Goal: Obtain resource: Download file/media

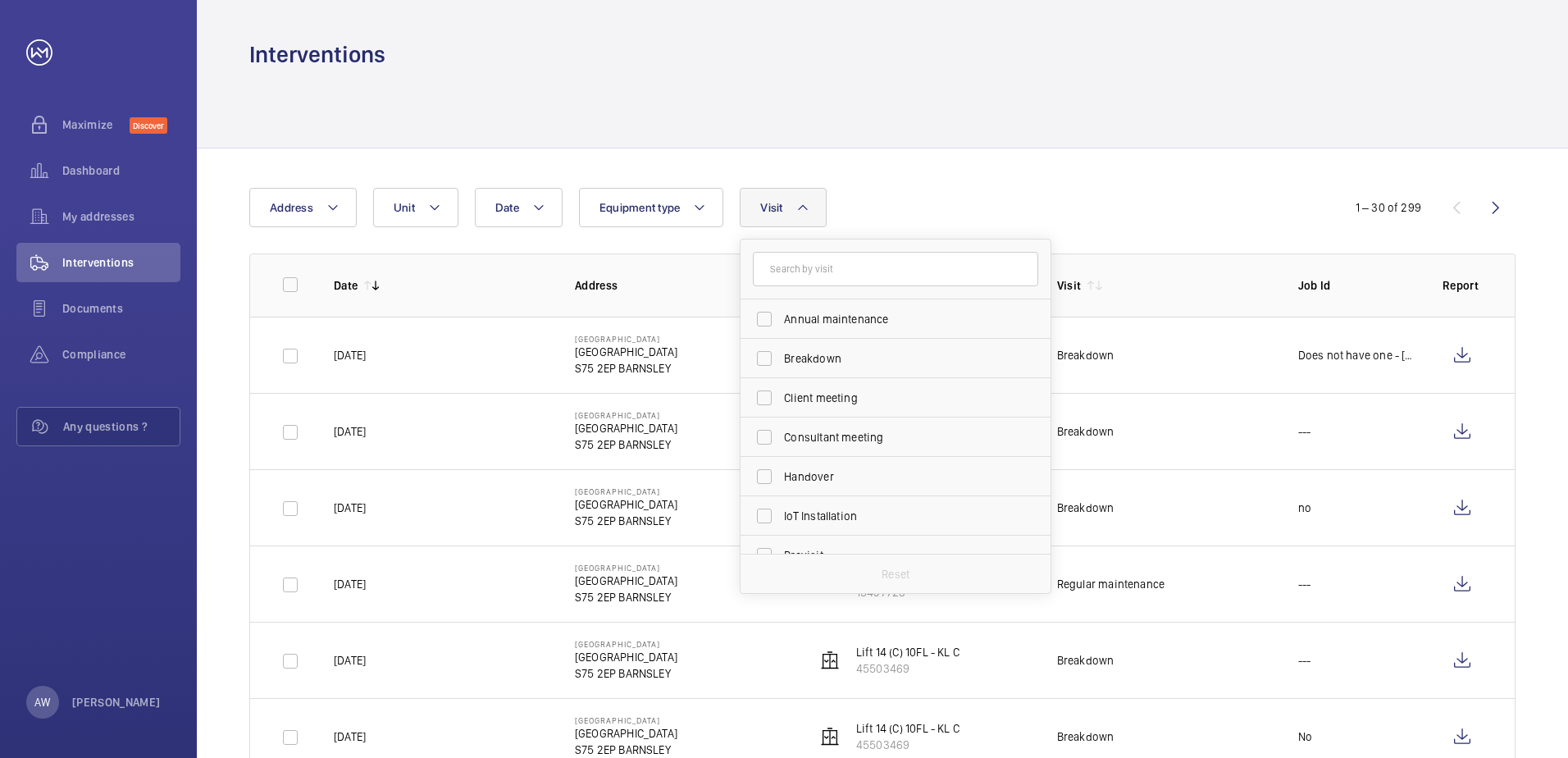
scroll to position [257, 0]
click at [843, 405] on label "Repair" at bounding box center [883, 416] width 286 height 39
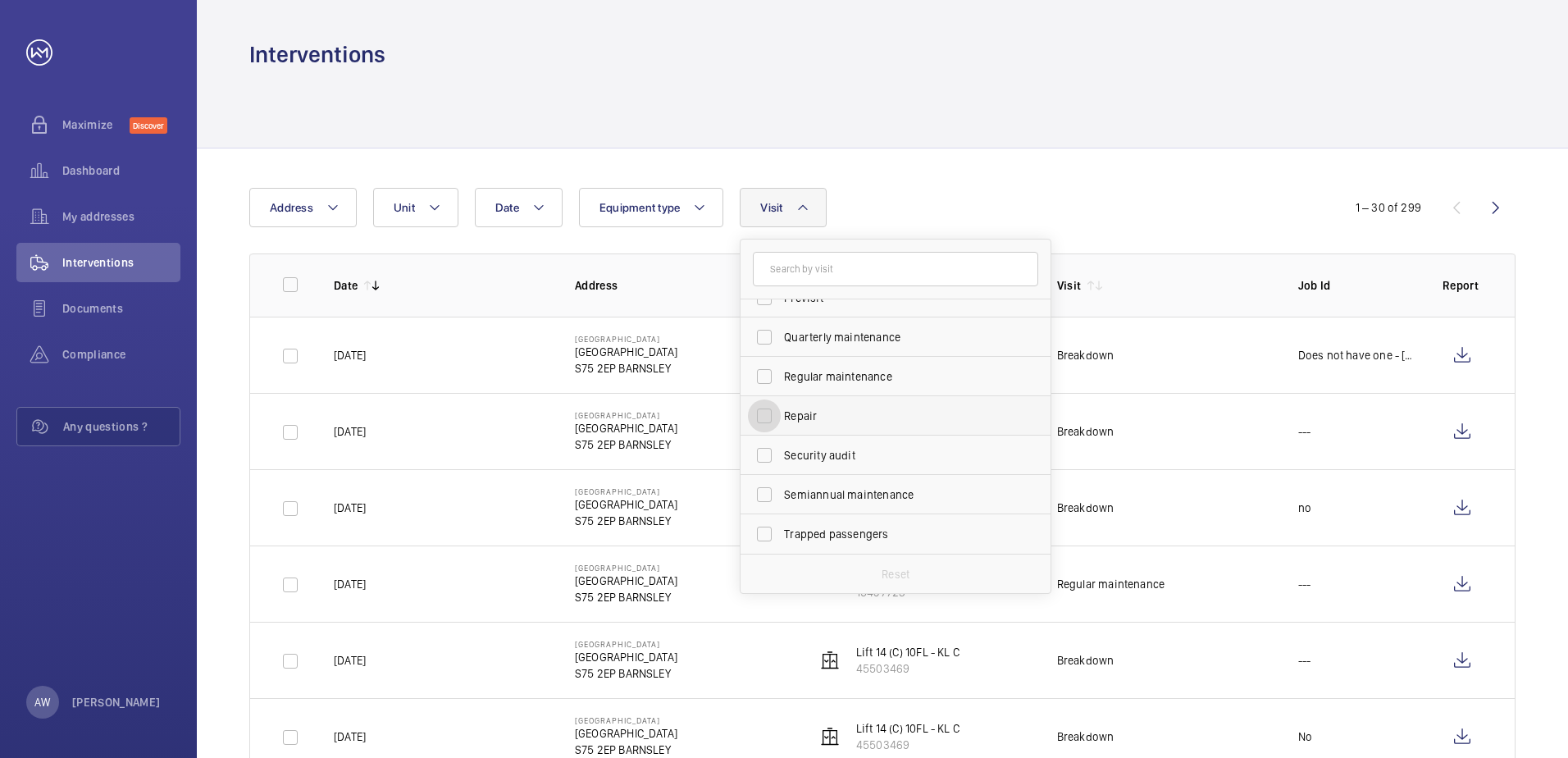
click at [781, 405] on input "Repair" at bounding box center [764, 415] width 32 height 32
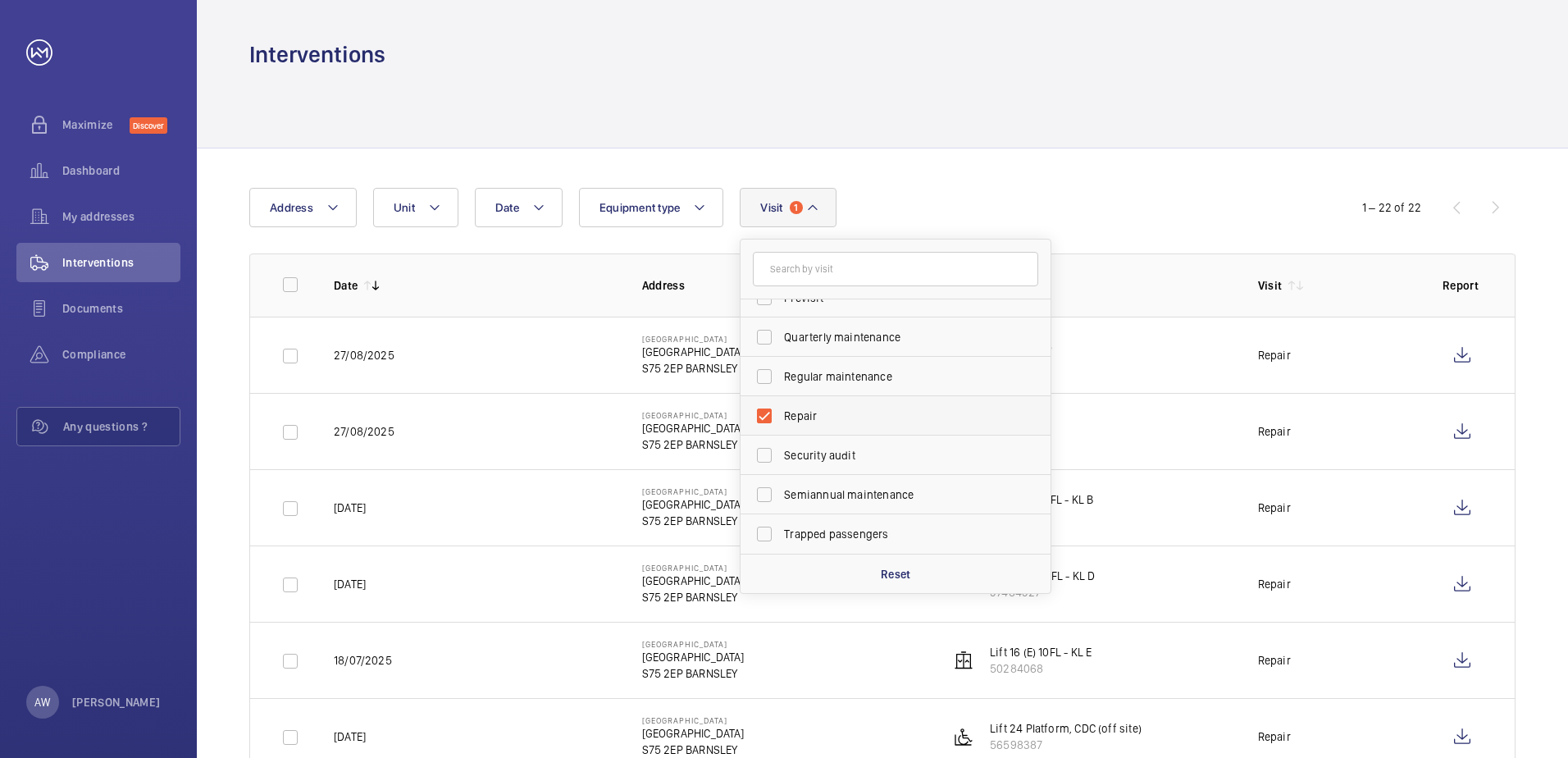
click at [829, 408] on span "Repair" at bounding box center [896, 415] width 225 height 16
click at [781, 408] on input "Repair" at bounding box center [764, 415] width 32 height 32
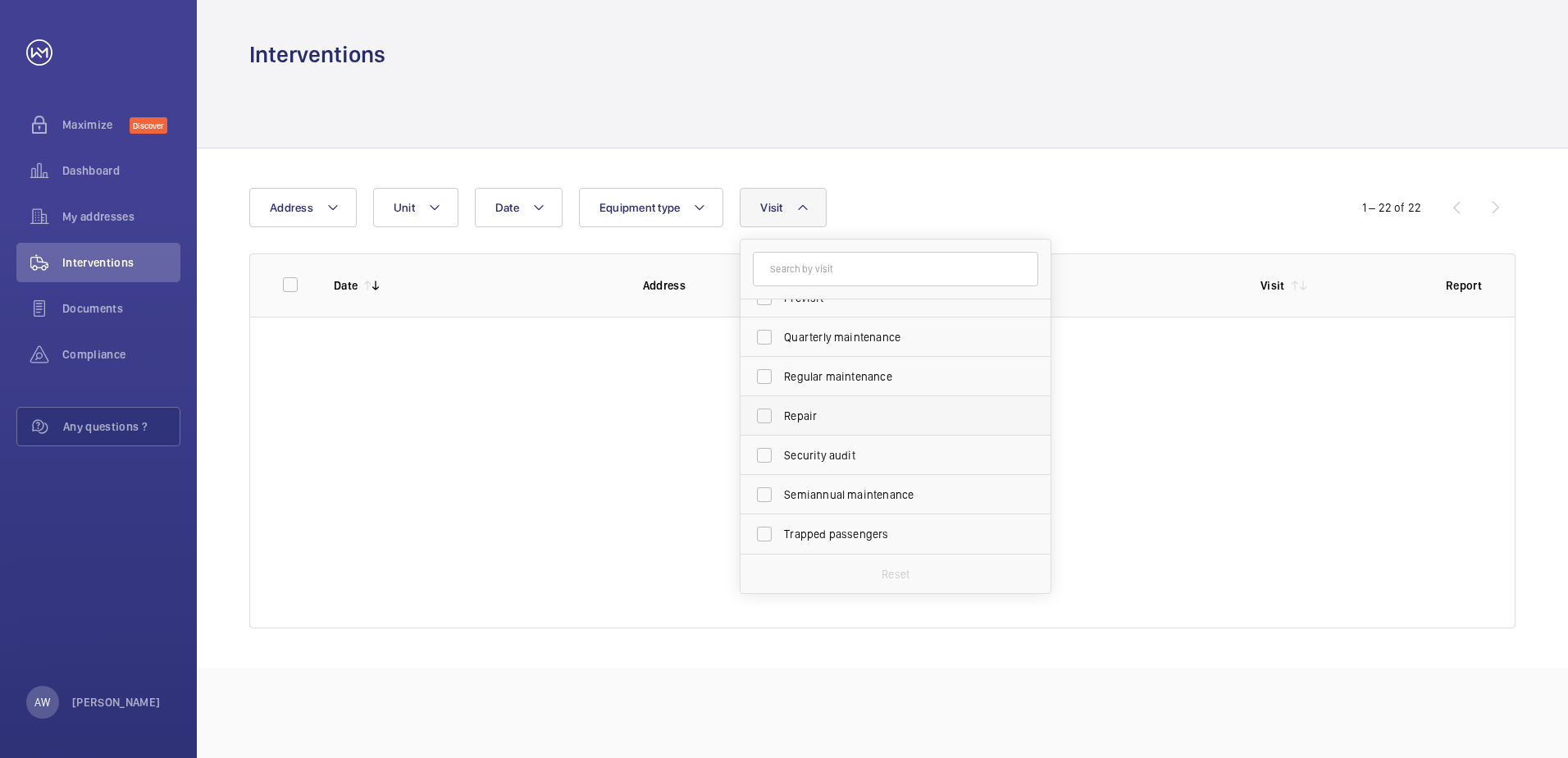
click at [829, 408] on span "Repair" at bounding box center [896, 415] width 225 height 16
click at [781, 408] on input "Repair" at bounding box center [764, 415] width 32 height 32
checkbox input "true"
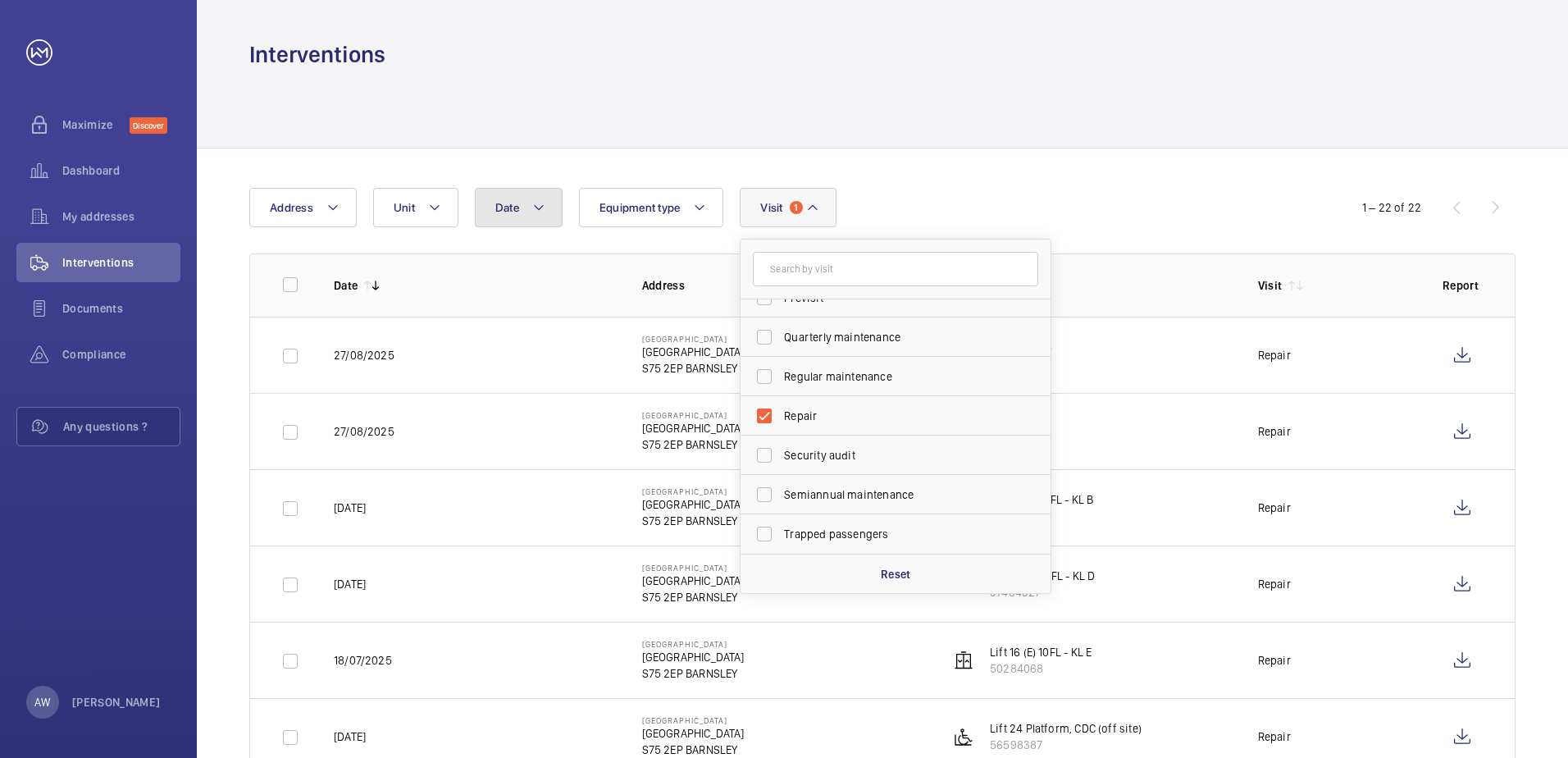
click at [528, 198] on button "Date" at bounding box center [518, 207] width 88 height 39
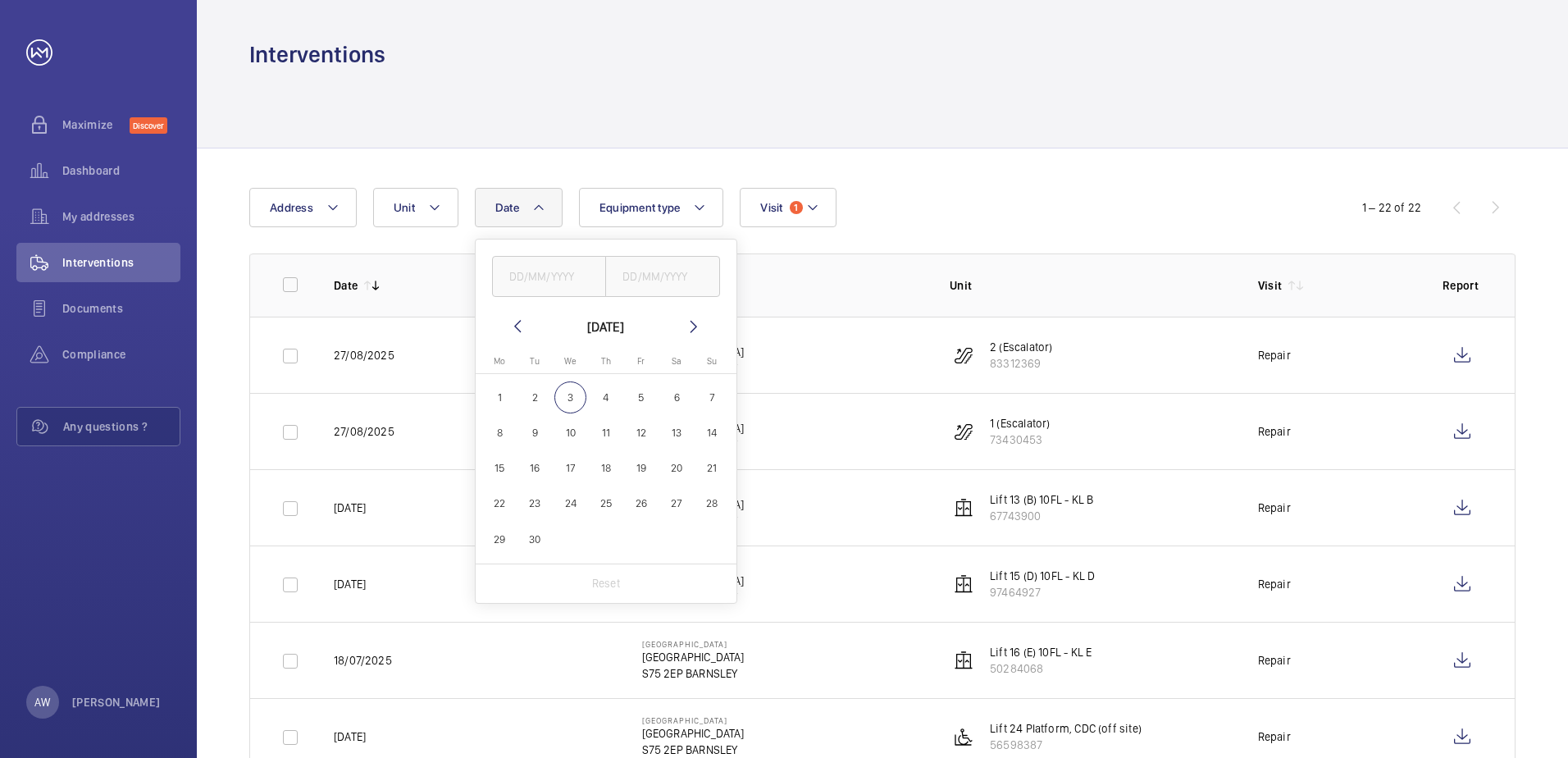
click at [496, 391] on span "1" at bounding box center [500, 397] width 32 height 32
type input "[DATE]"
click at [540, 541] on span "30" at bounding box center [535, 540] width 32 height 32
type input "30/09/2025"
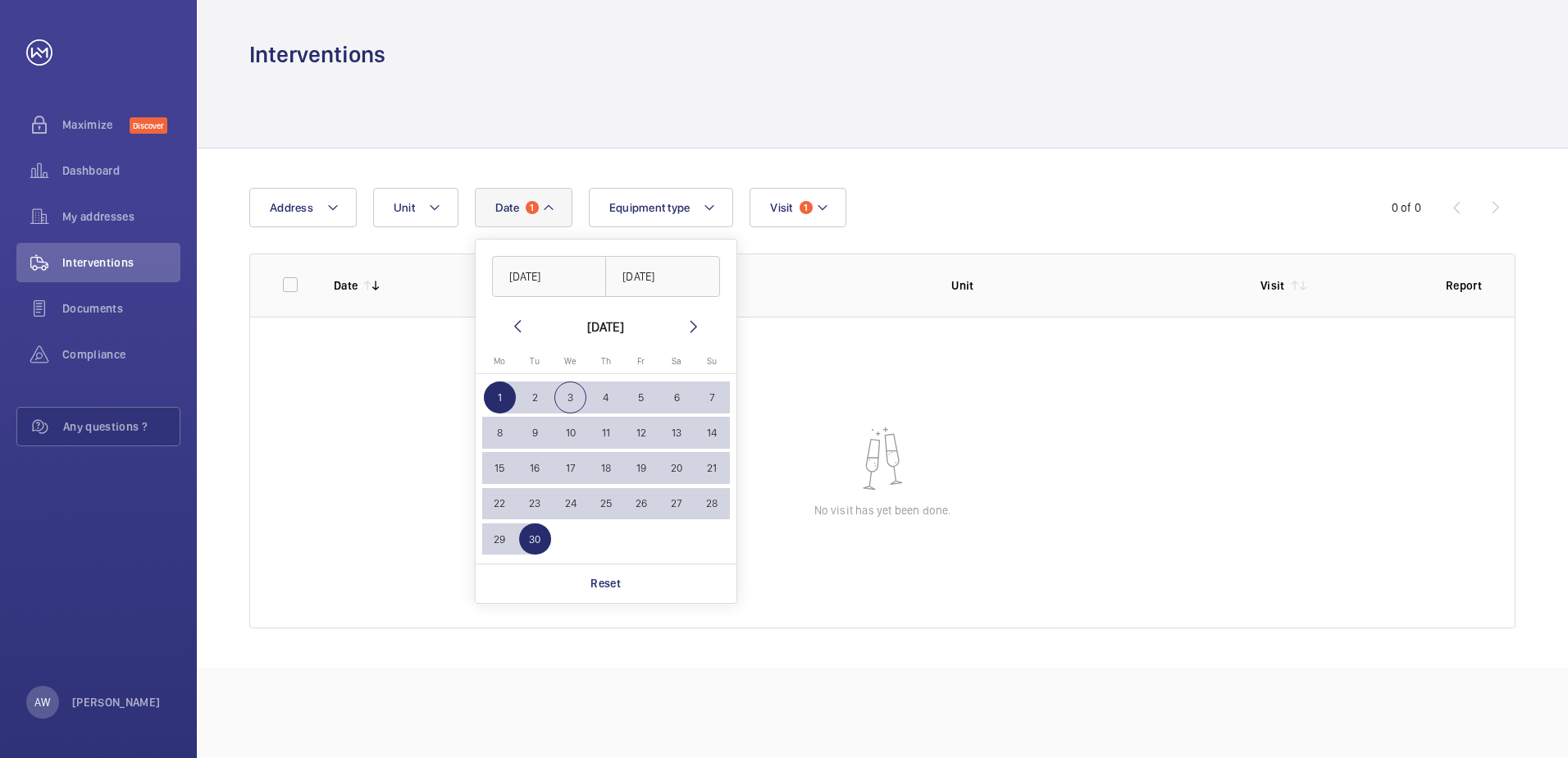
click at [517, 321] on mat-icon at bounding box center [517, 326] width 20 height 20
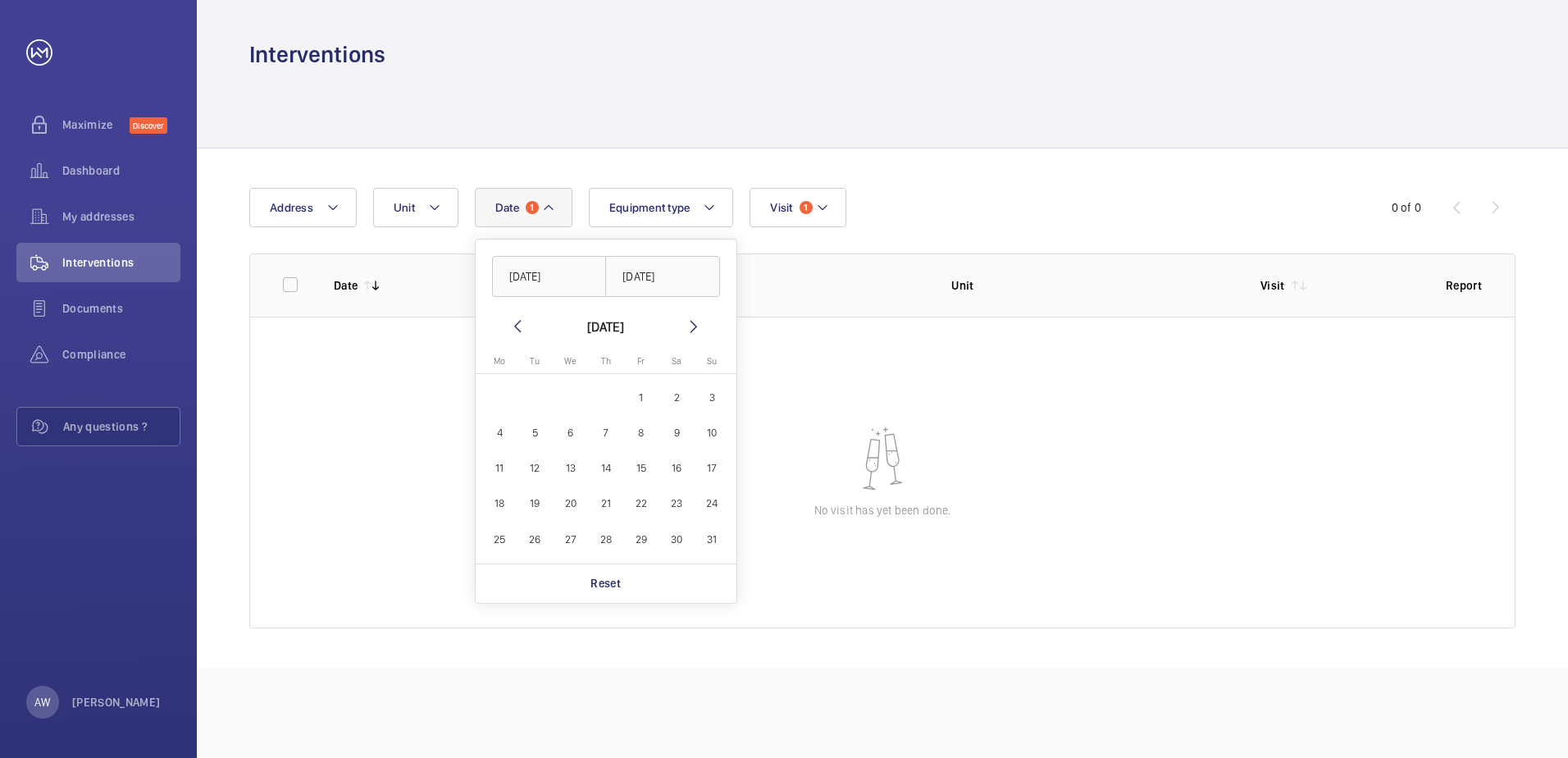
click at [641, 394] on span "1" at bounding box center [641, 397] width 32 height 32
type input "[DATE]"
click at [713, 539] on span "31" at bounding box center [713, 540] width 32 height 32
type input "[DATE]"
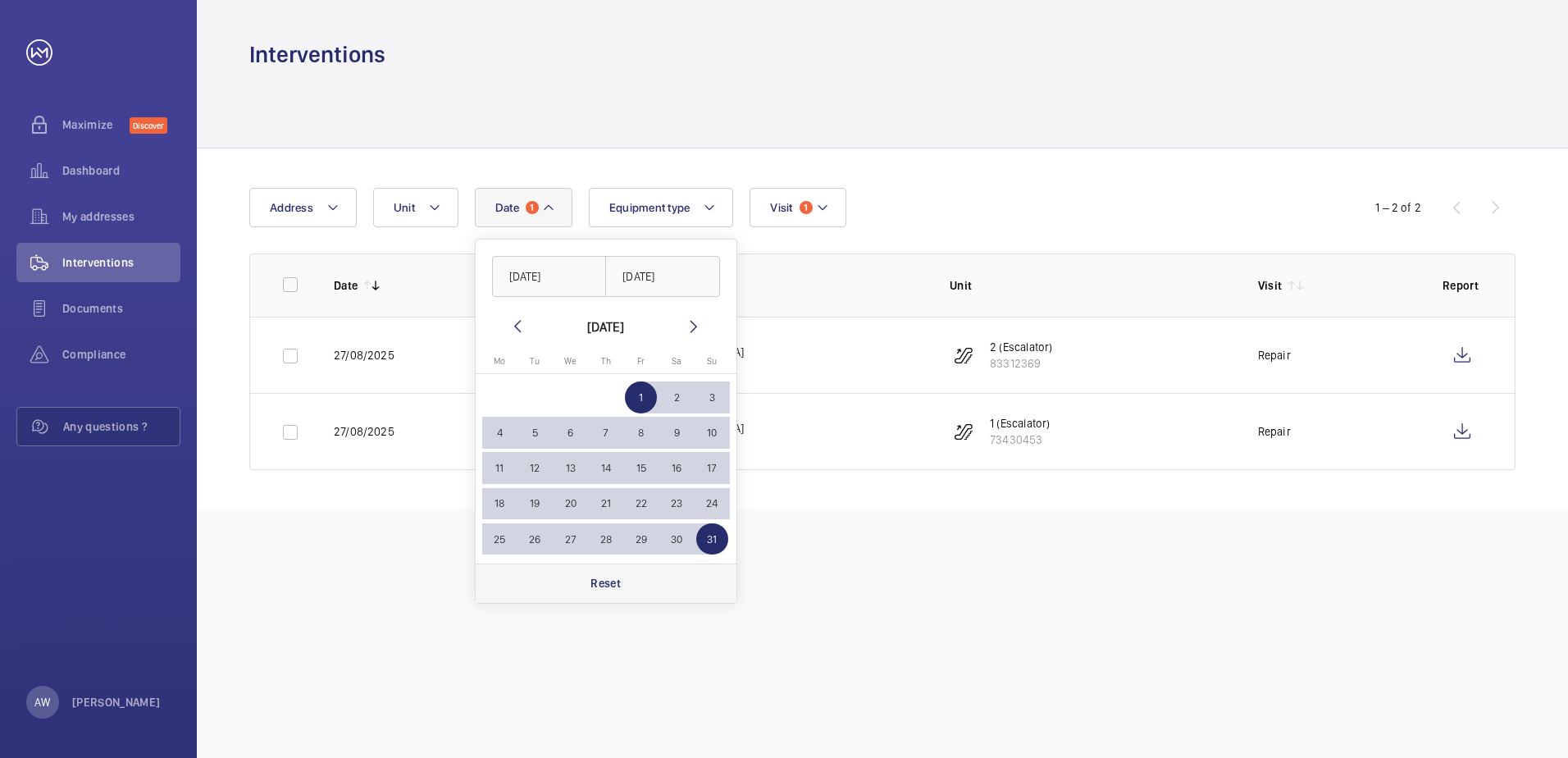
click at [639, 570] on div "Reset" at bounding box center [606, 583] width 261 height 39
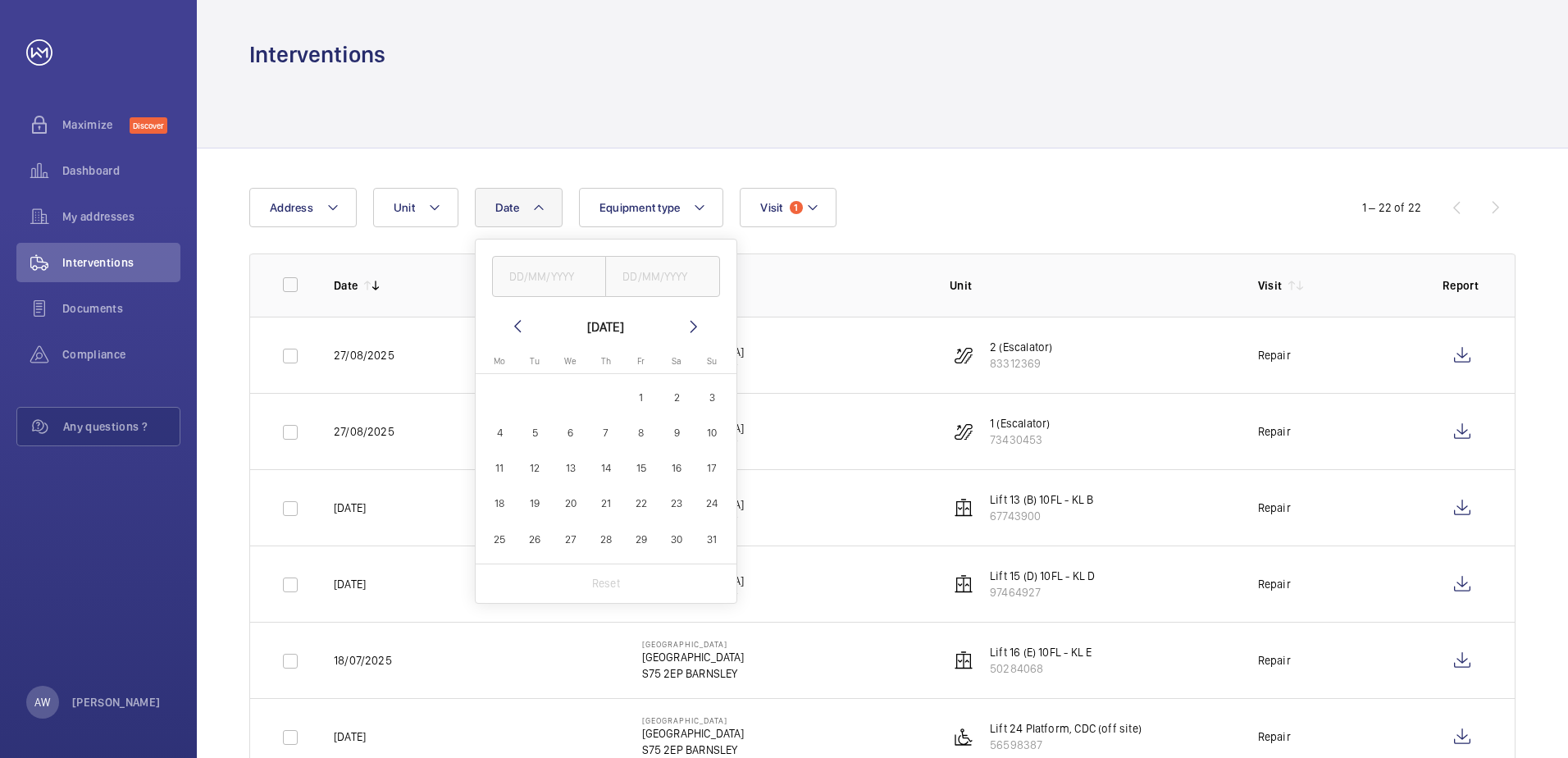
click at [637, 395] on span "1" at bounding box center [641, 397] width 32 height 32
type input "[DATE]"
click at [711, 534] on span "31" at bounding box center [713, 540] width 32 height 32
type input "[DATE]"
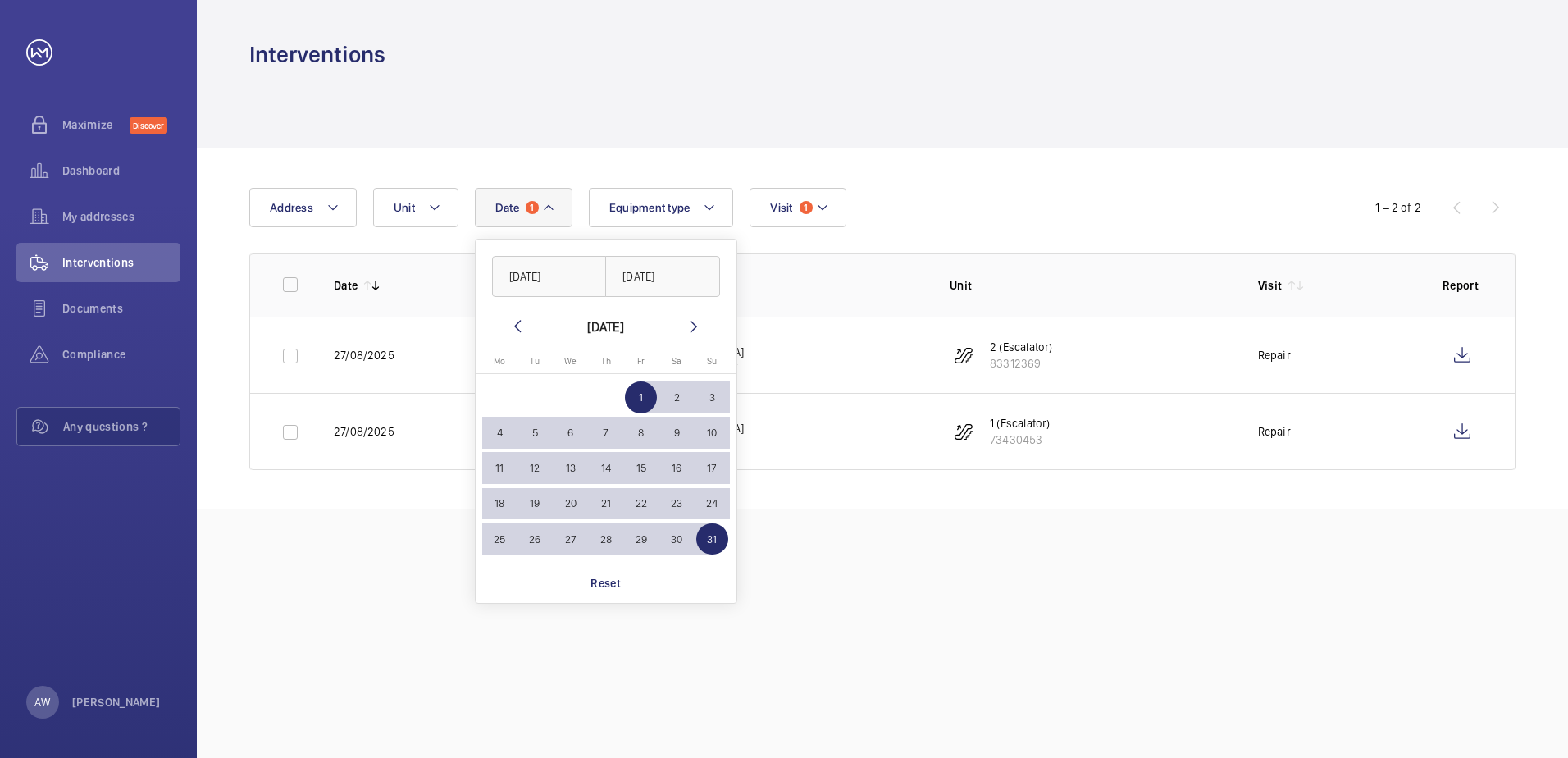
click at [794, 437] on td "Barnsley Hospital Barnsley Hospital S75 2EP BARNSLEY" at bounding box center [770, 431] width 309 height 77
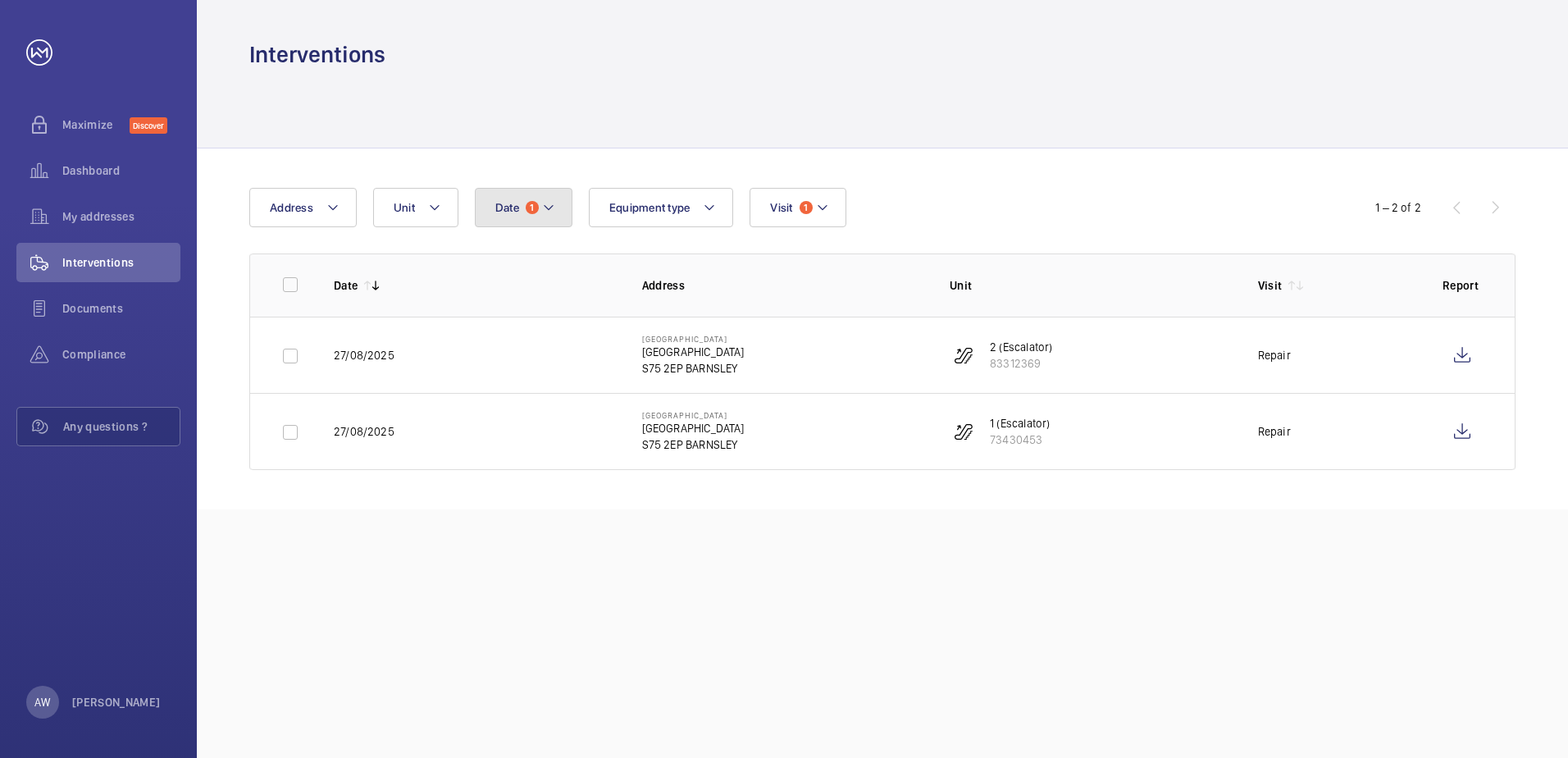
click at [554, 204] on mat-icon at bounding box center [548, 207] width 13 height 20
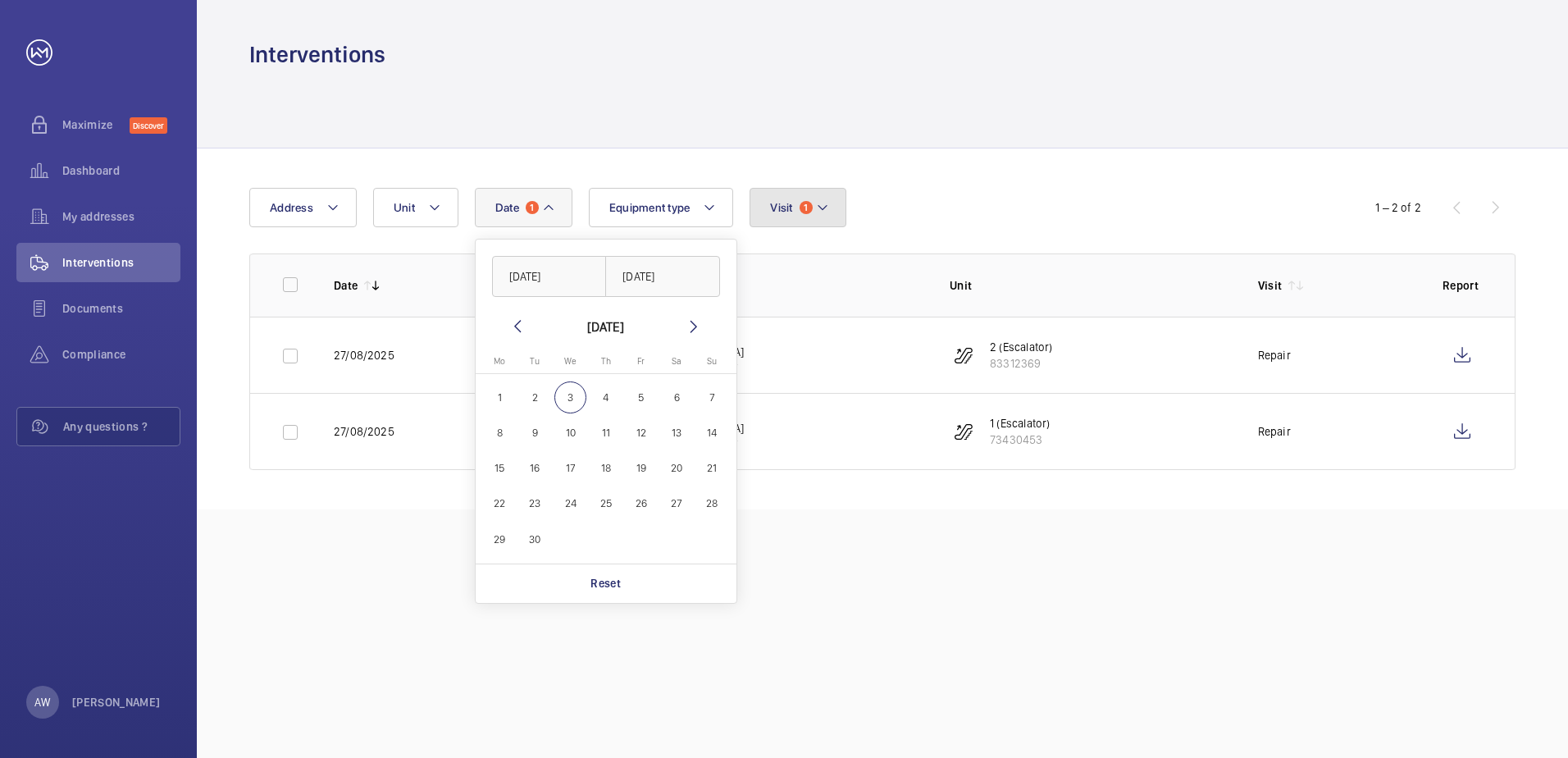
click at [830, 206] on button "Visit 1" at bounding box center [797, 207] width 96 height 39
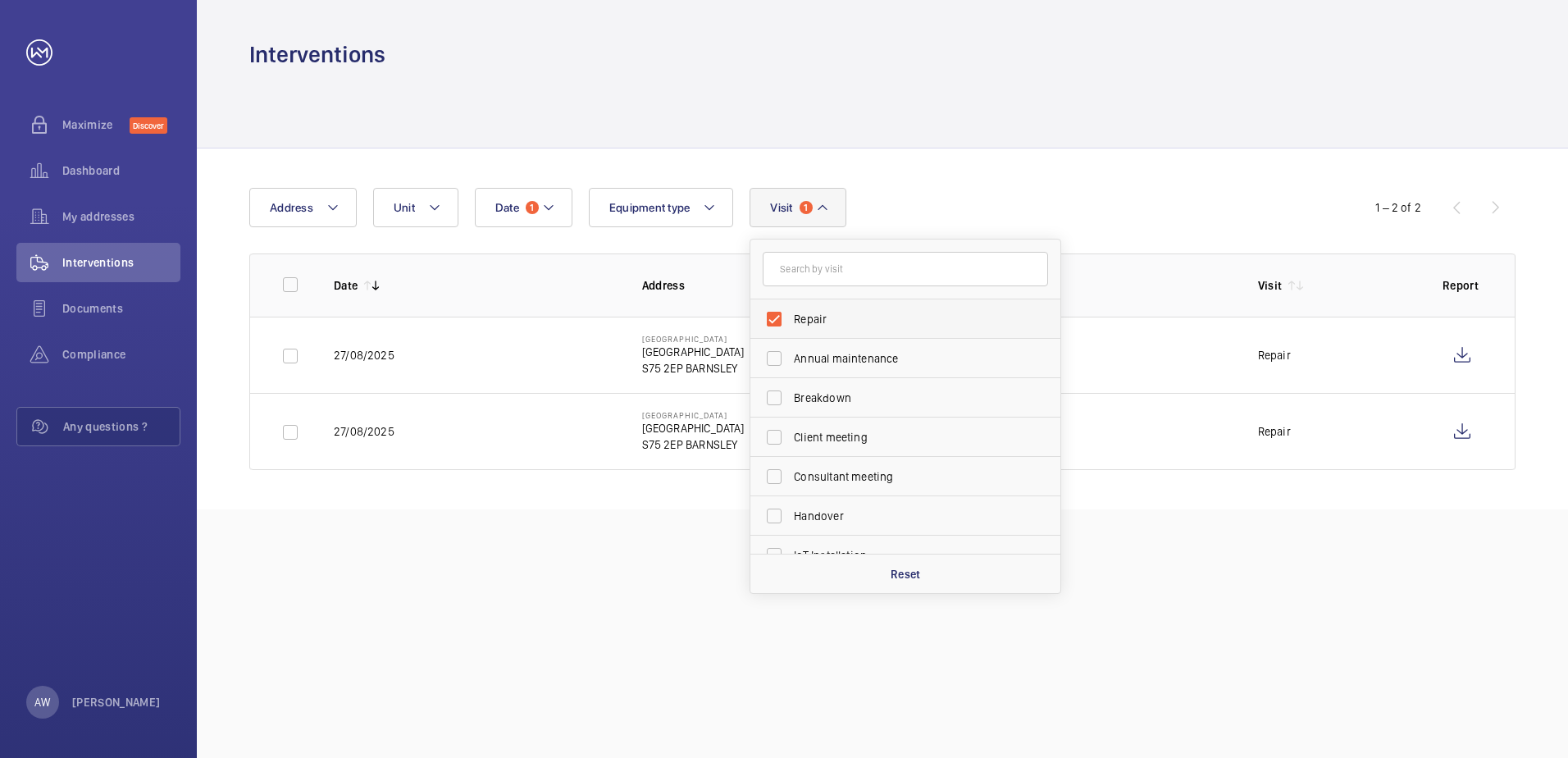
click at [815, 315] on span "Repair" at bounding box center [906, 319] width 225 height 16
click at [790, 315] on input "Repair" at bounding box center [774, 319] width 32 height 32
click at [815, 315] on span "Repair" at bounding box center [906, 319] width 225 height 16
click at [790, 315] on input "Repair" at bounding box center [774, 319] width 32 height 32
checkbox input "true"
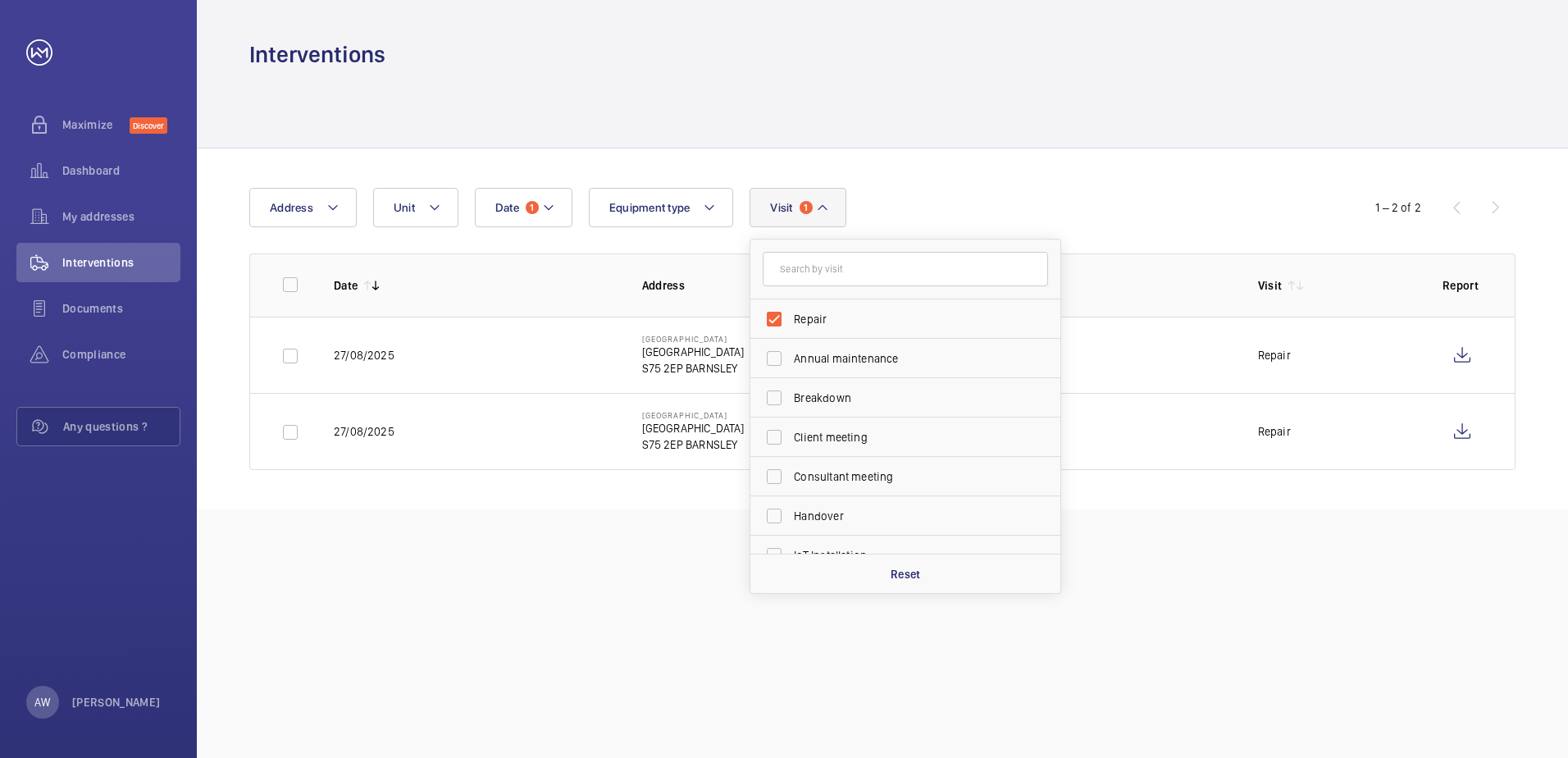
drag, startPoint x: 815, startPoint y: 315, endPoint x: 691, endPoint y: 360, distance: 131.9
click at [691, 360] on p "S75 2EP BARNSLEY" at bounding box center [693, 367] width 102 height 16
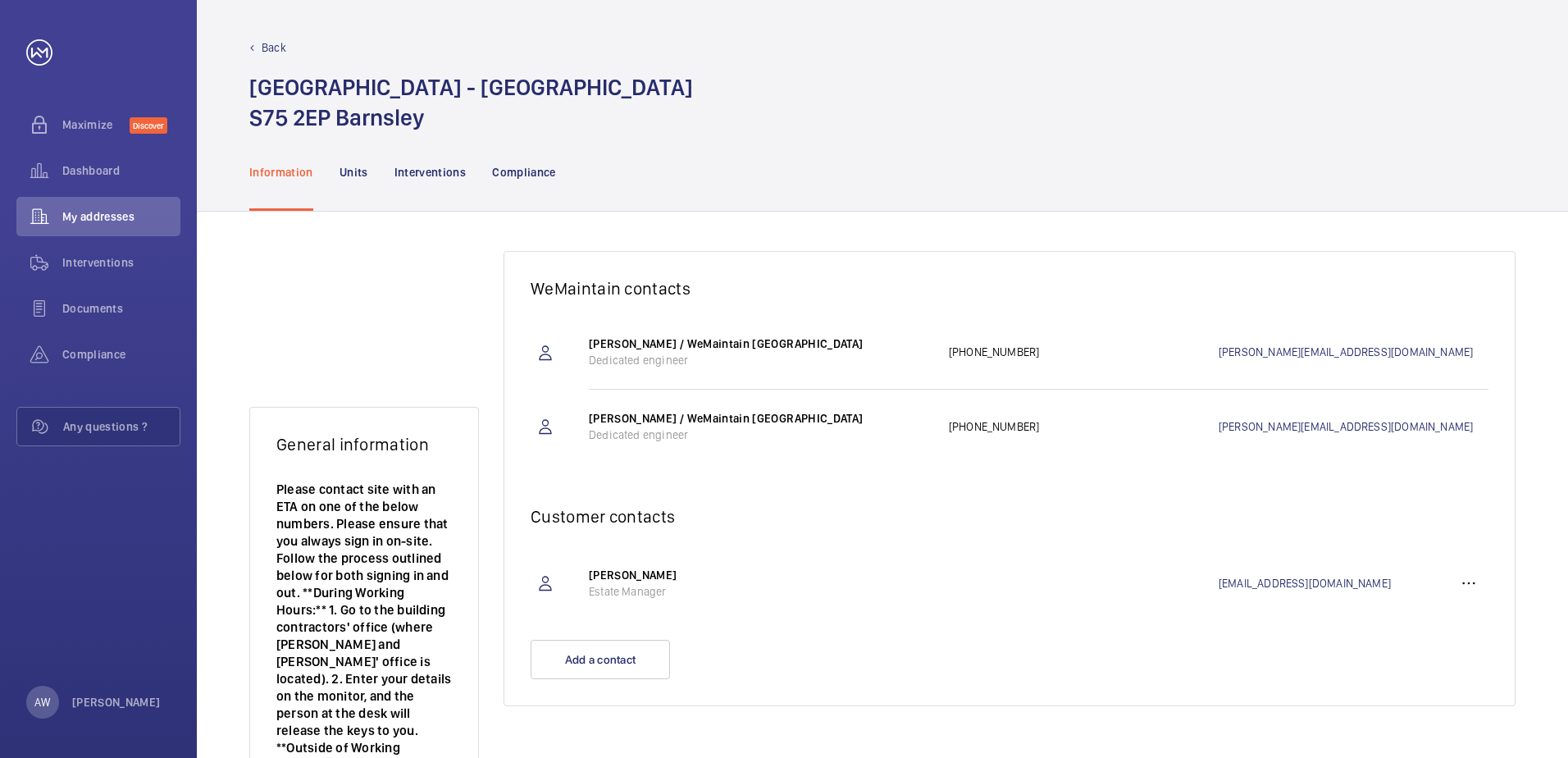
click at [269, 45] on p "Back" at bounding box center [274, 47] width 25 height 16
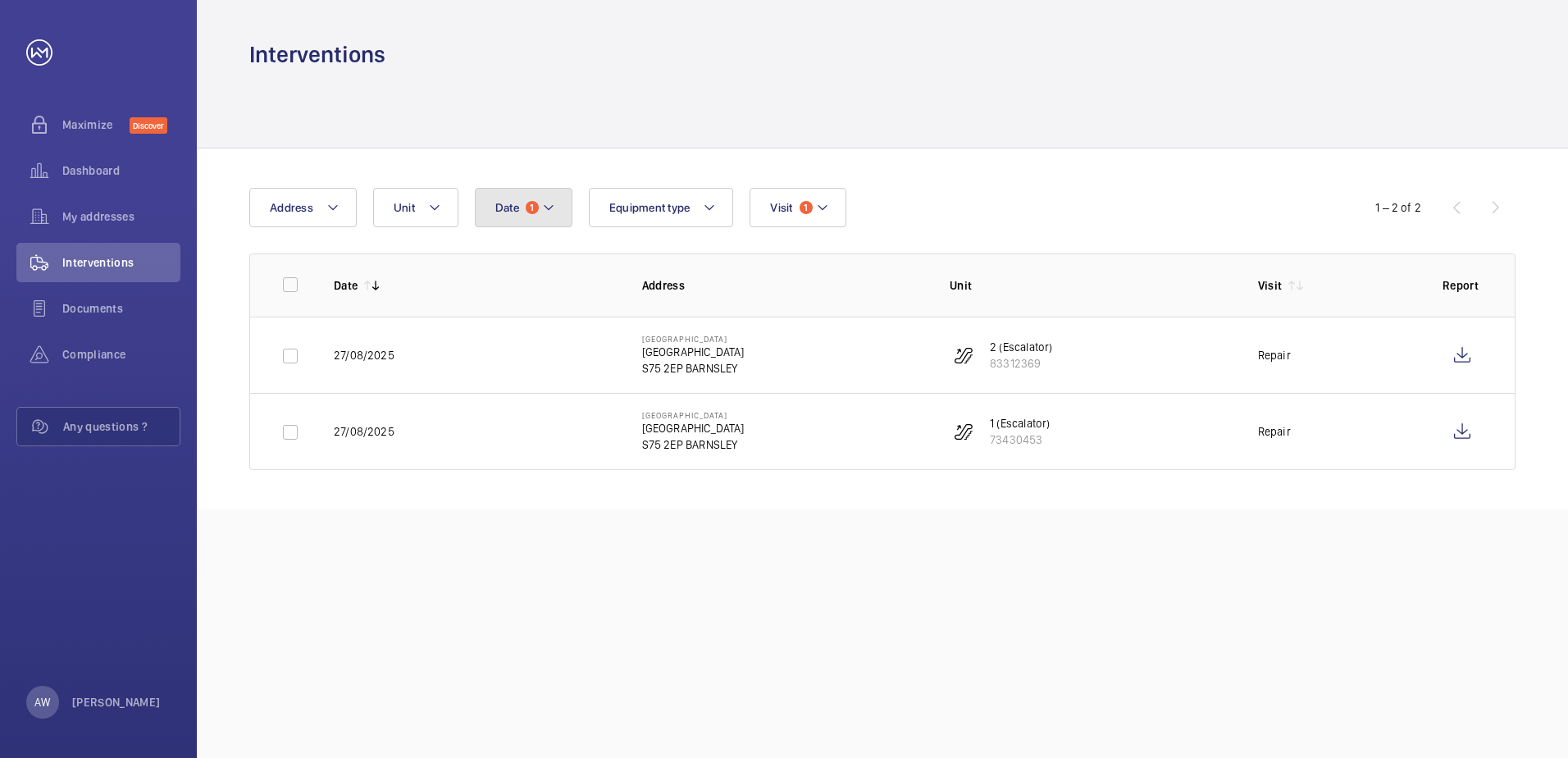
click at [546, 211] on mat-icon at bounding box center [548, 207] width 13 height 20
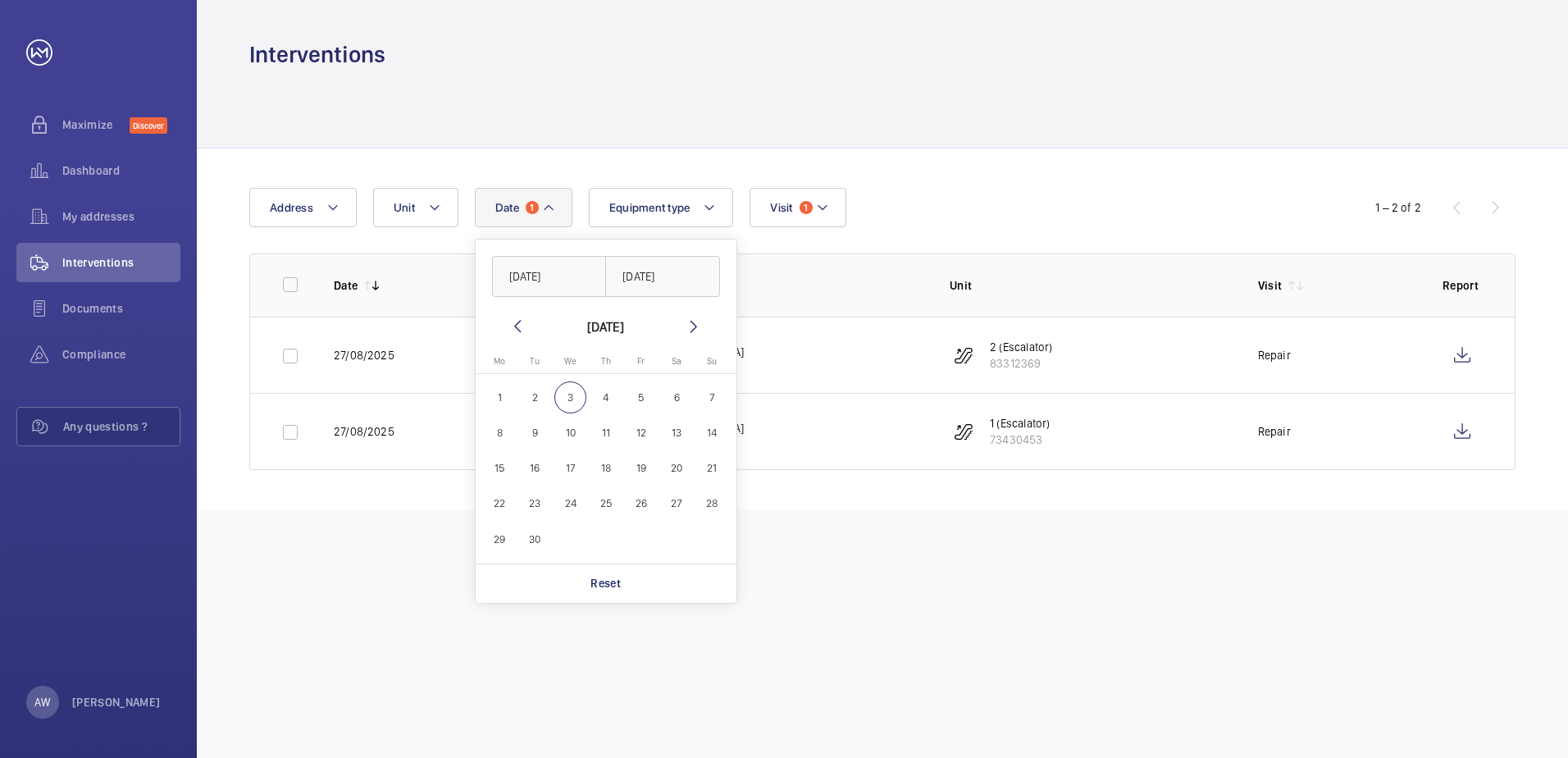
click at [513, 327] on mat-icon at bounding box center [517, 326] width 20 height 20
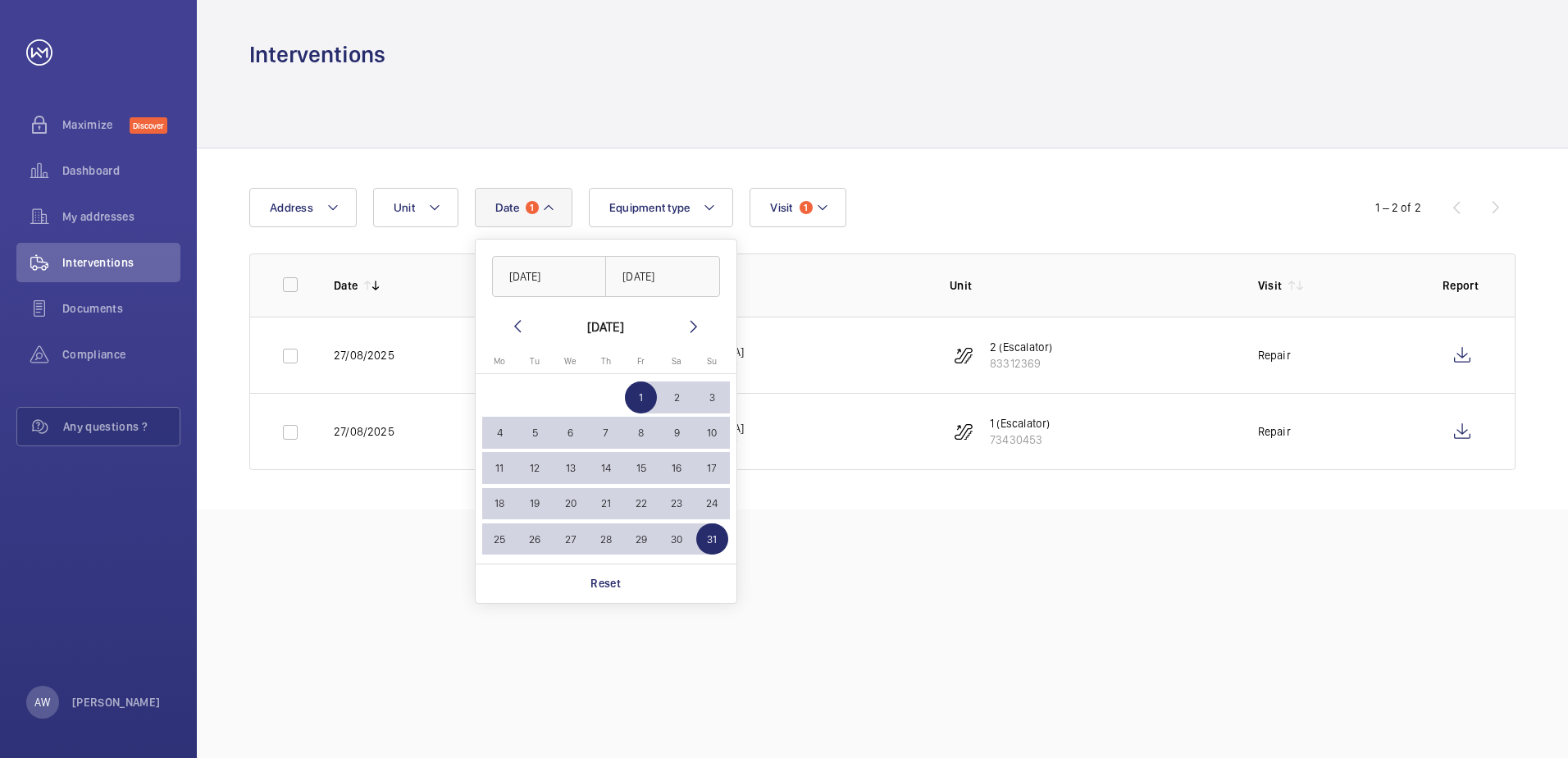
click at [583, 379] on td "AUG" at bounding box center [553, 396] width 142 height 35
click at [639, 392] on span "1" at bounding box center [641, 397] width 32 height 32
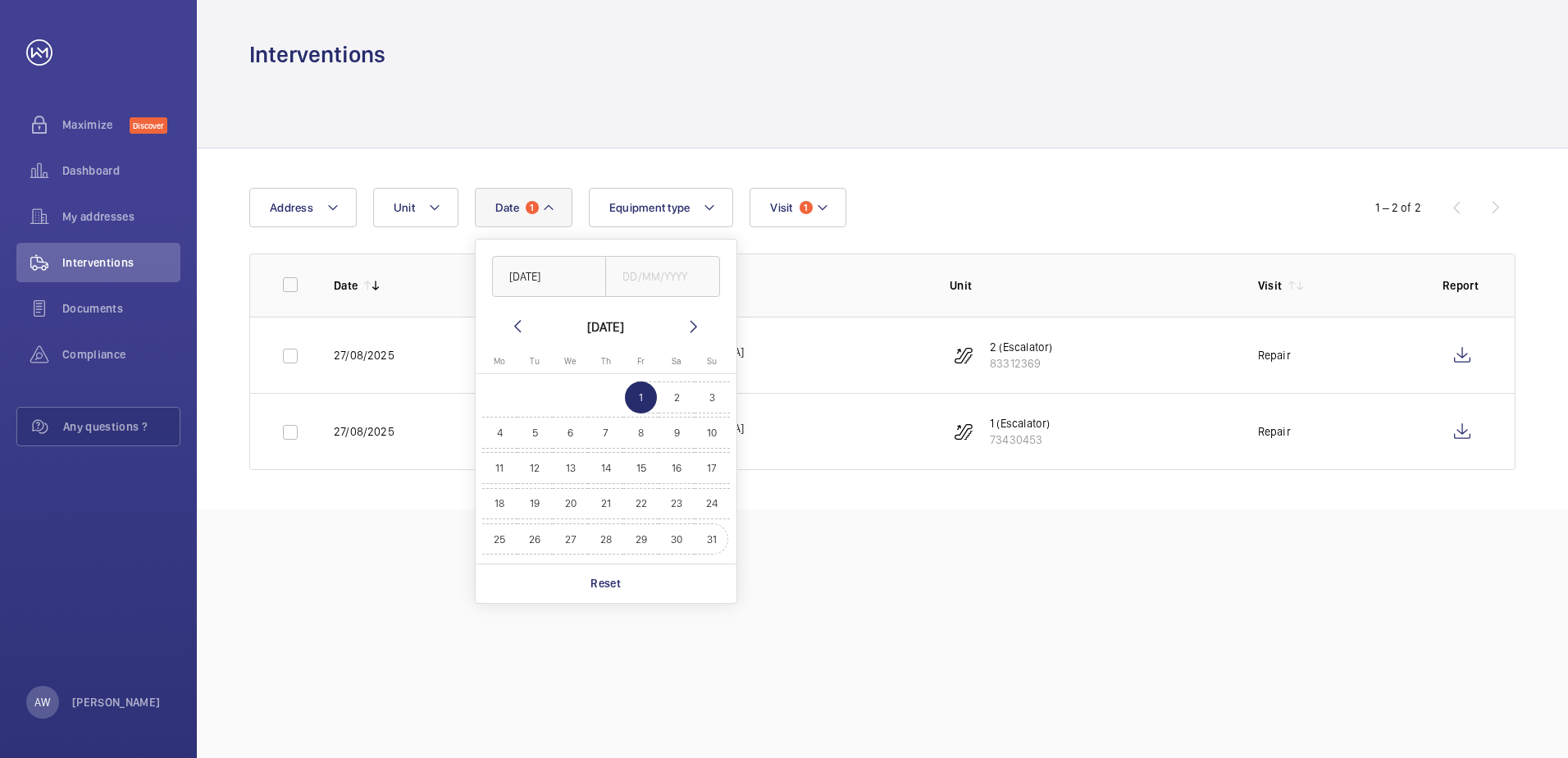
click at [720, 541] on span "31" at bounding box center [713, 540] width 32 height 32
type input "[DATE]"
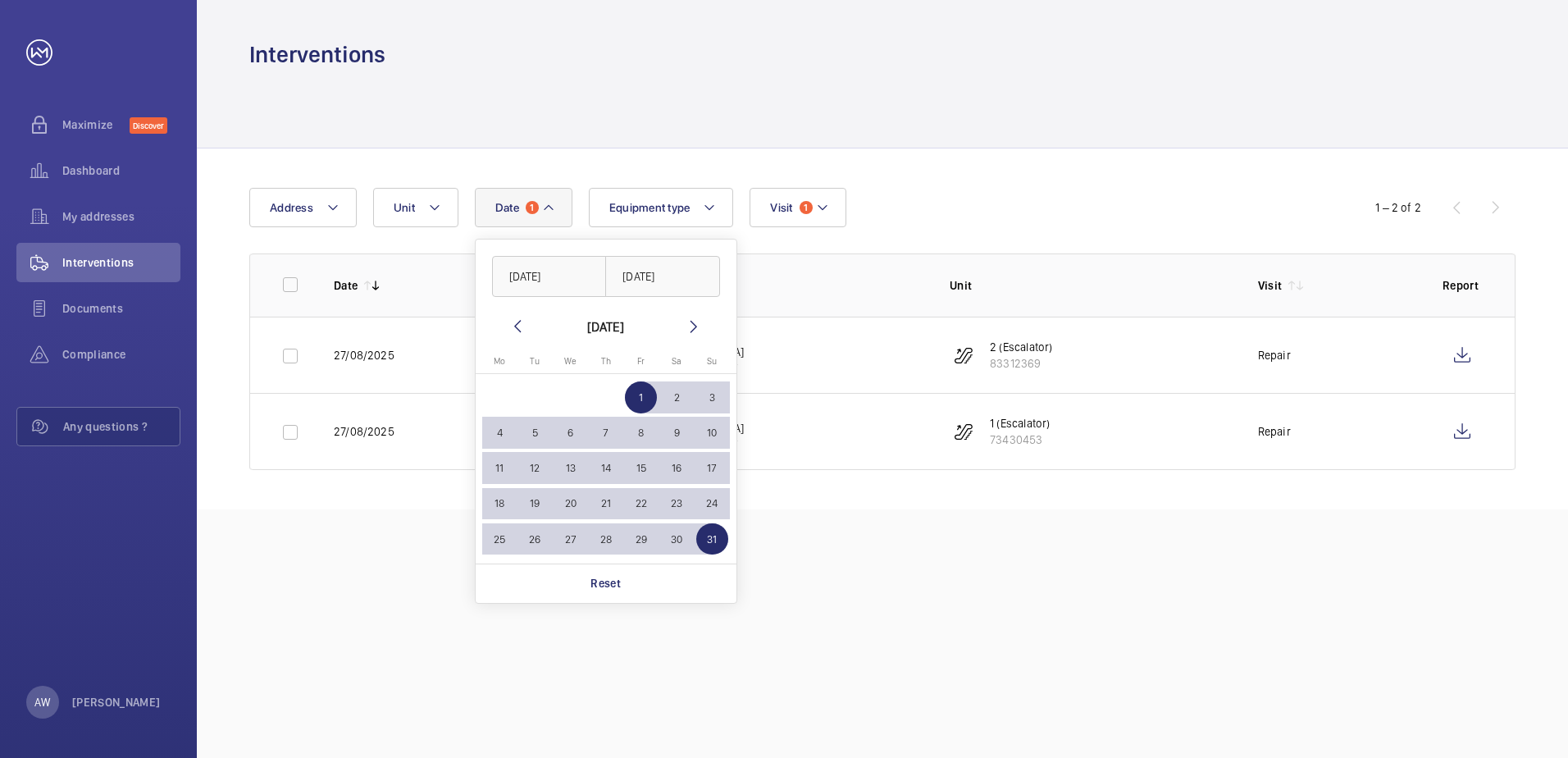
click at [827, 544] on div "Interventions Date 1 01/08/2025 31/08/2025 August 2025 Monday Mo Tuesday Tu Wed…" at bounding box center [882, 379] width 1371 height 758
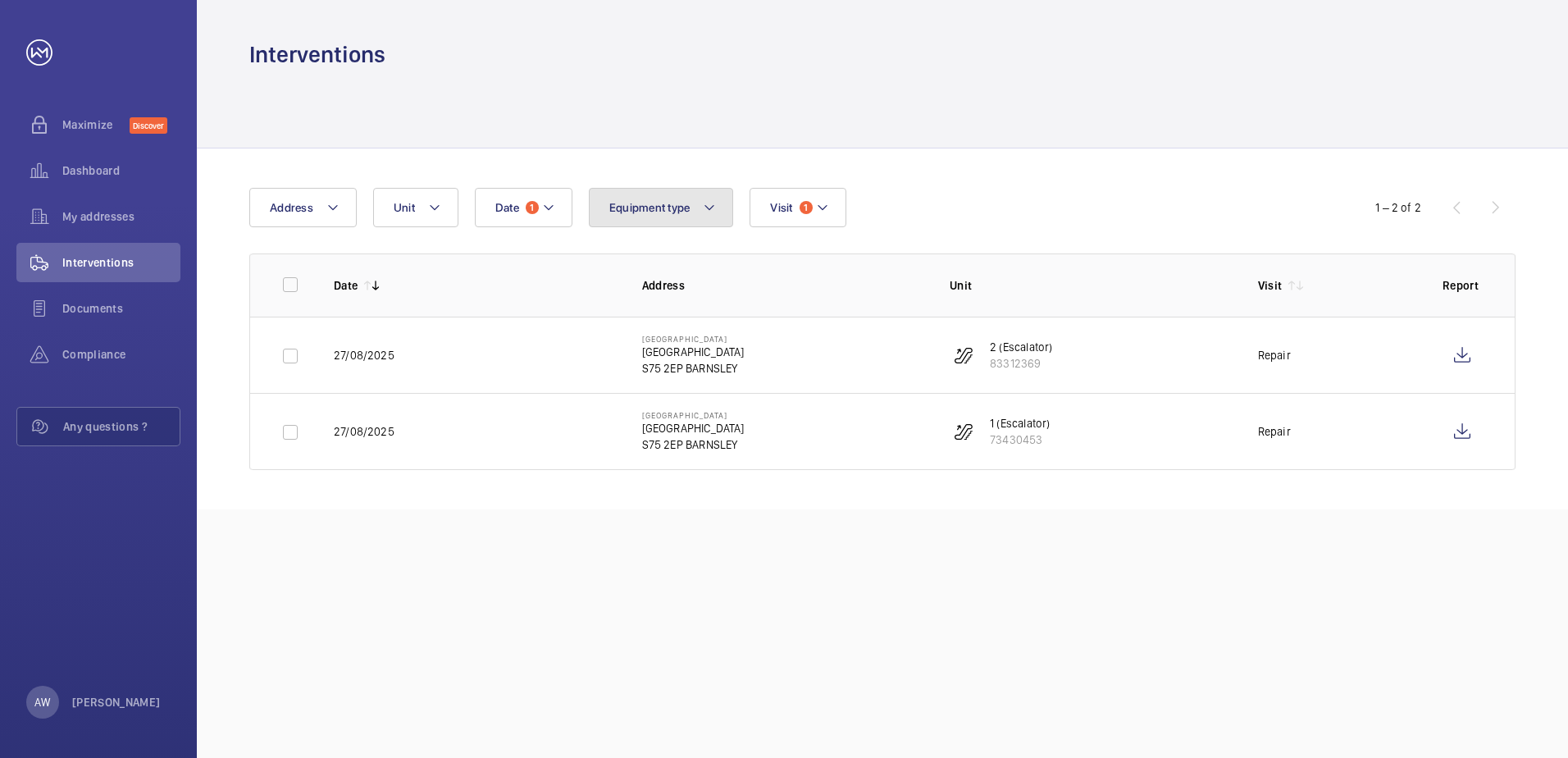
click at [721, 200] on button "Equipment type" at bounding box center [662, 207] width 145 height 39
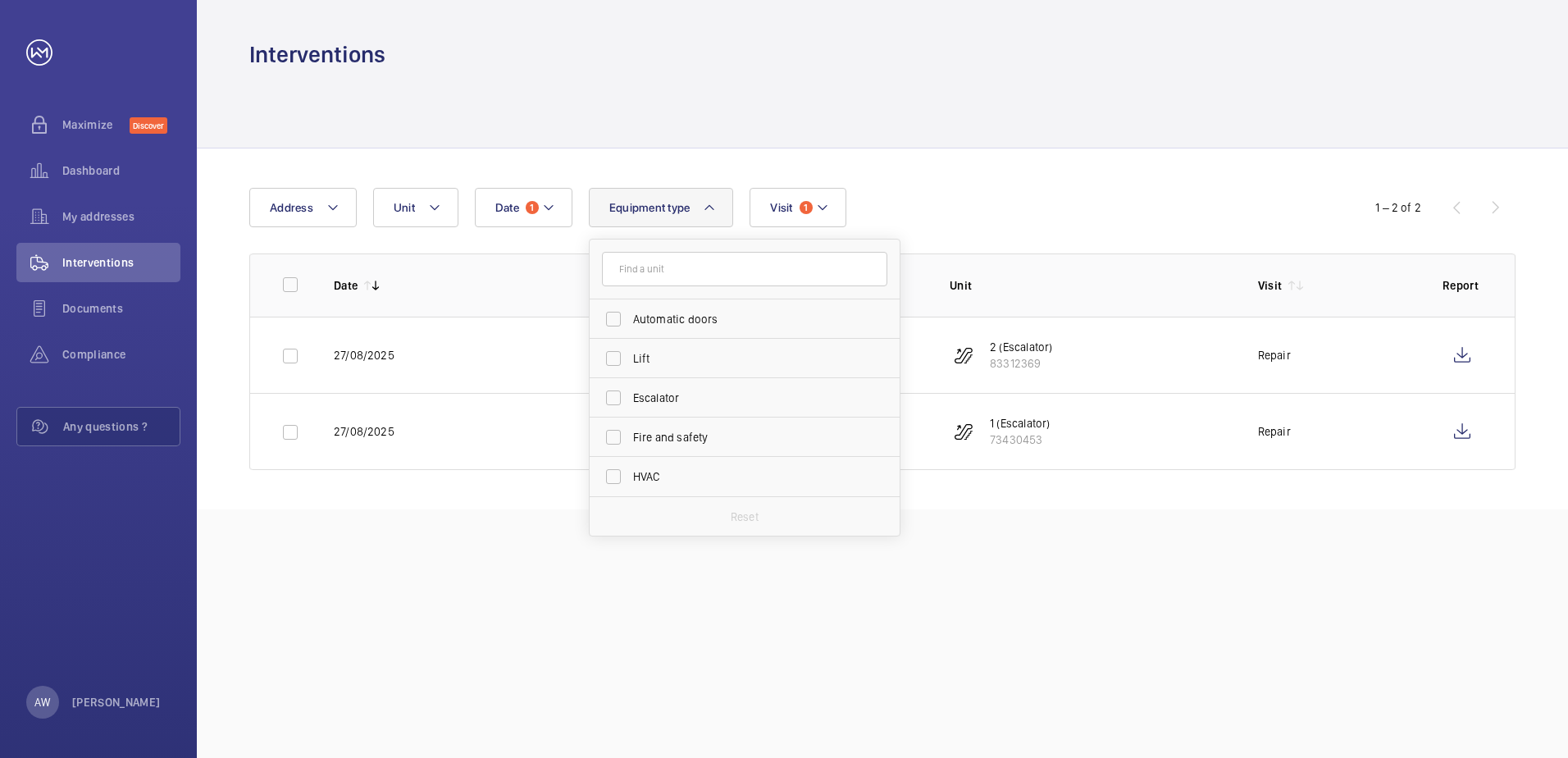
click at [882, 105] on div at bounding box center [882, 108] width 1266 height 78
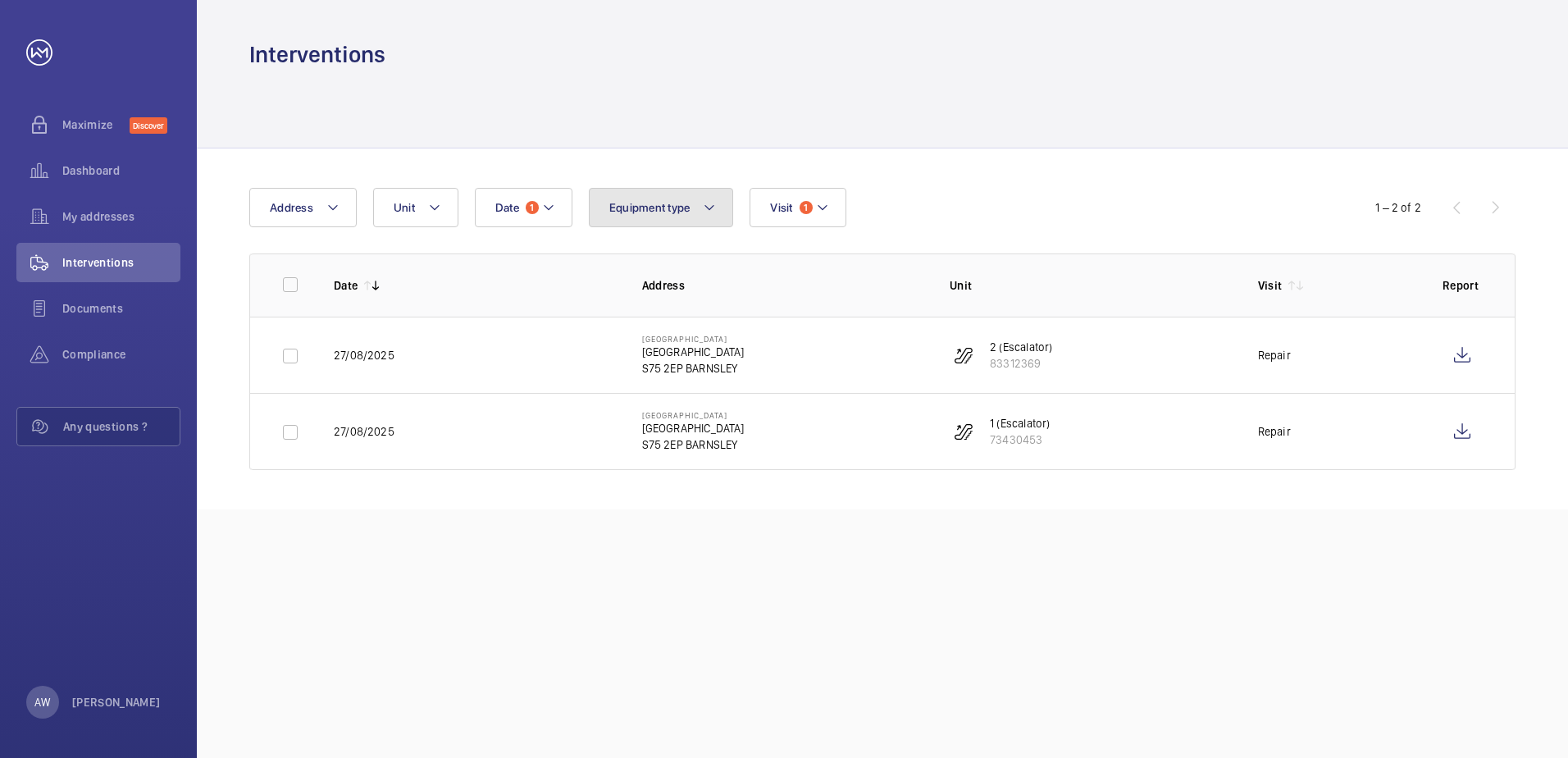
click at [720, 214] on button "Equipment type" at bounding box center [662, 207] width 145 height 39
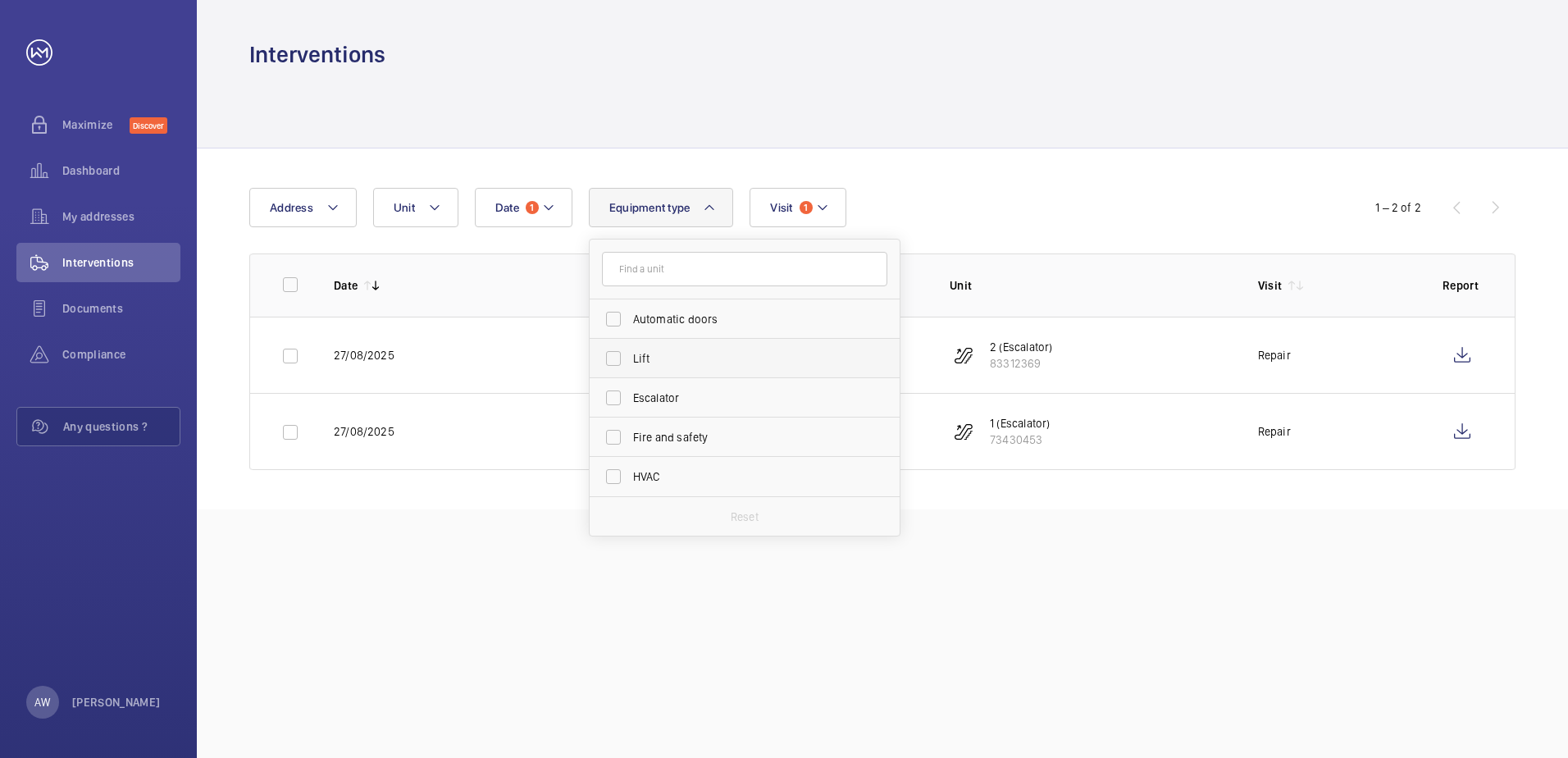
click at [669, 357] on span "Lift" at bounding box center [746, 358] width 225 height 16
click at [630, 357] on input "Lift" at bounding box center [613, 358] width 32 height 32
checkbox input "true"
click at [1013, 476] on div at bounding box center [882, 472] width 1264 height 311
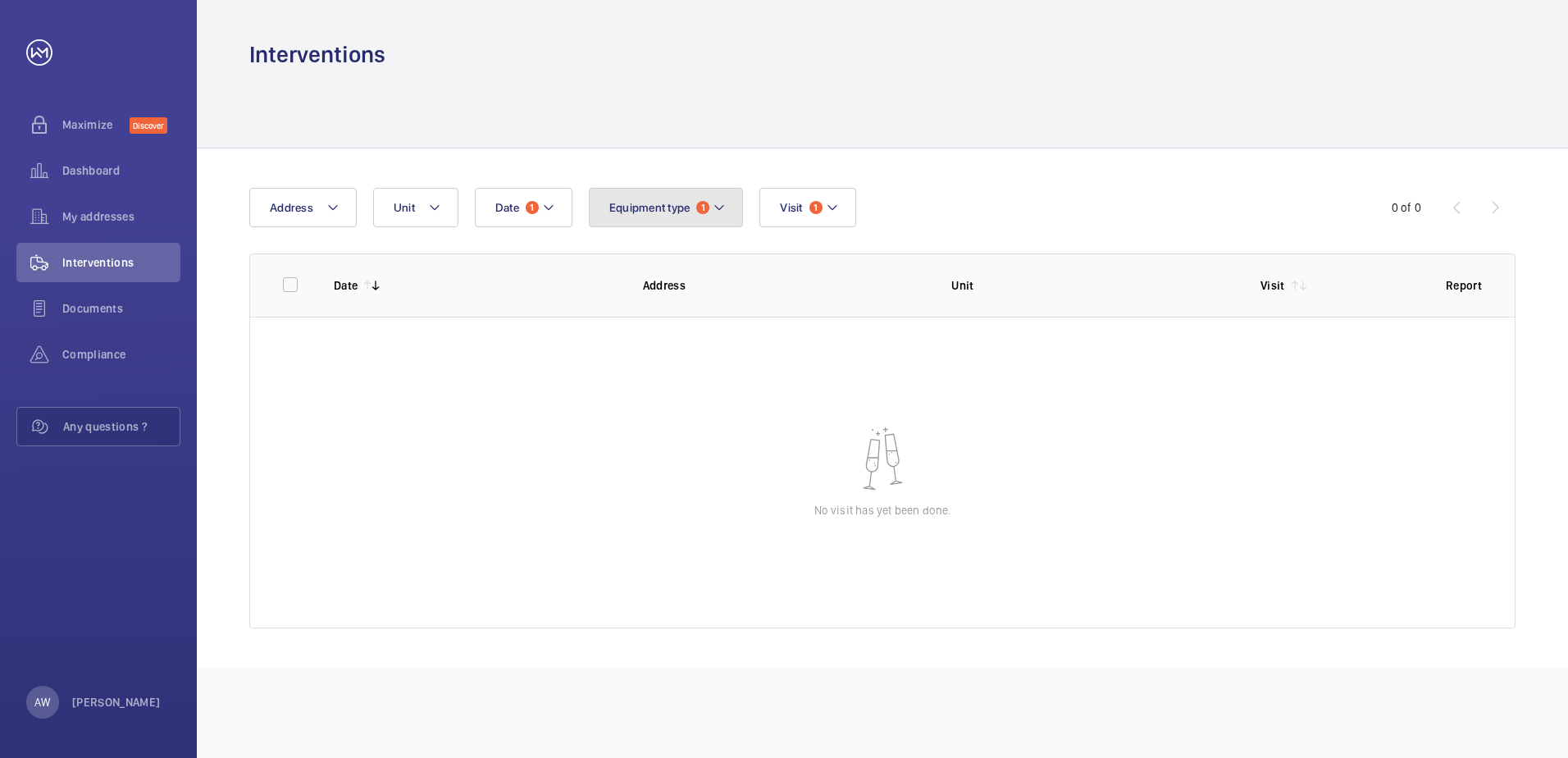
click at [732, 203] on button "Equipment type 1" at bounding box center [667, 207] width 155 height 39
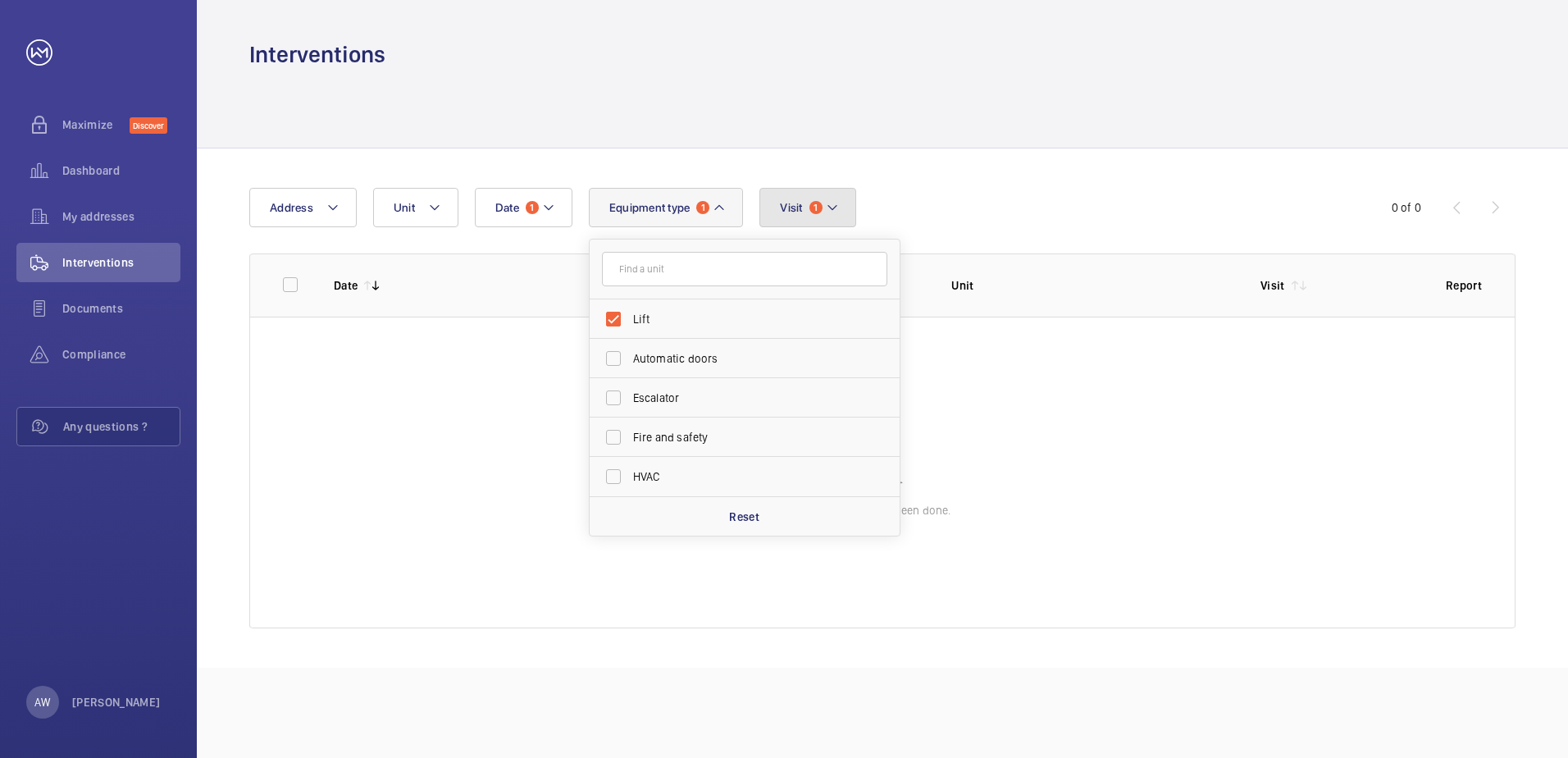
click at [838, 199] on mat-icon at bounding box center [832, 207] width 13 height 20
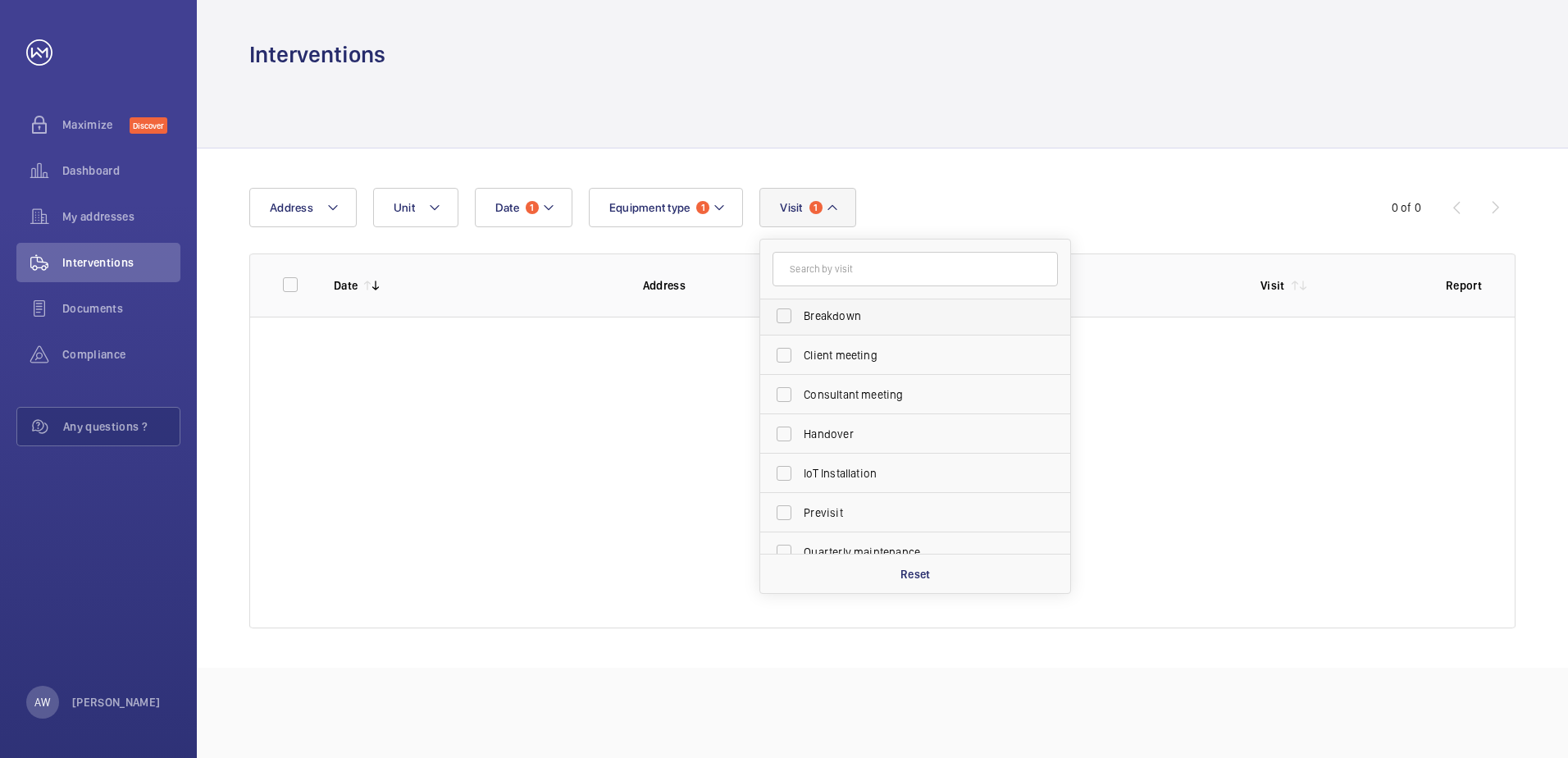
scroll to position [164, 0]
click at [872, 510] on span "Regular maintenance" at bounding box center [917, 509] width 225 height 16
click at [801, 510] on input "Regular maintenance" at bounding box center [784, 509] width 32 height 32
checkbox input "true"
click at [1228, 481] on div at bounding box center [882, 472] width 1264 height 311
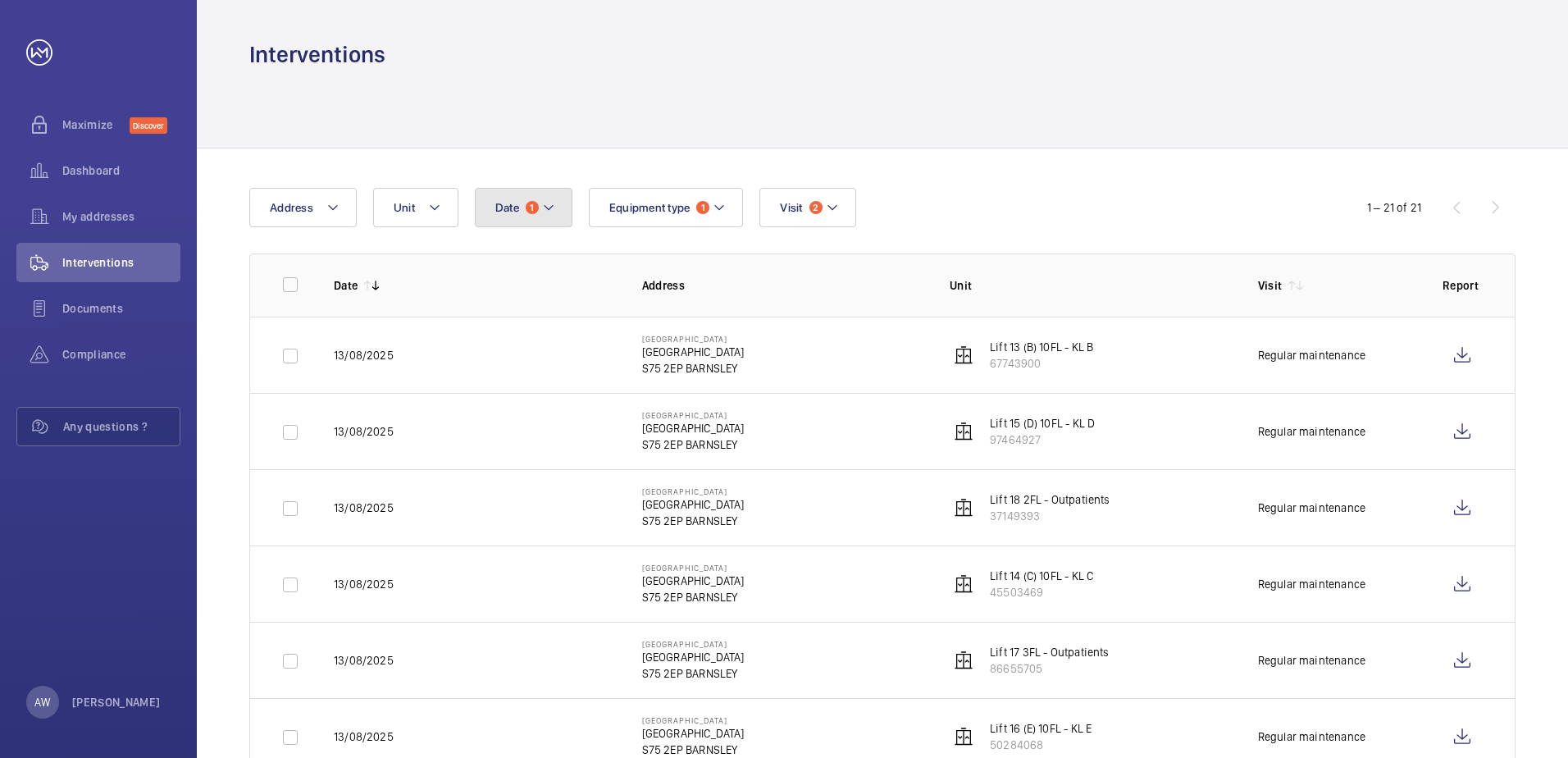
click at [551, 200] on mat-icon at bounding box center [548, 207] width 13 height 20
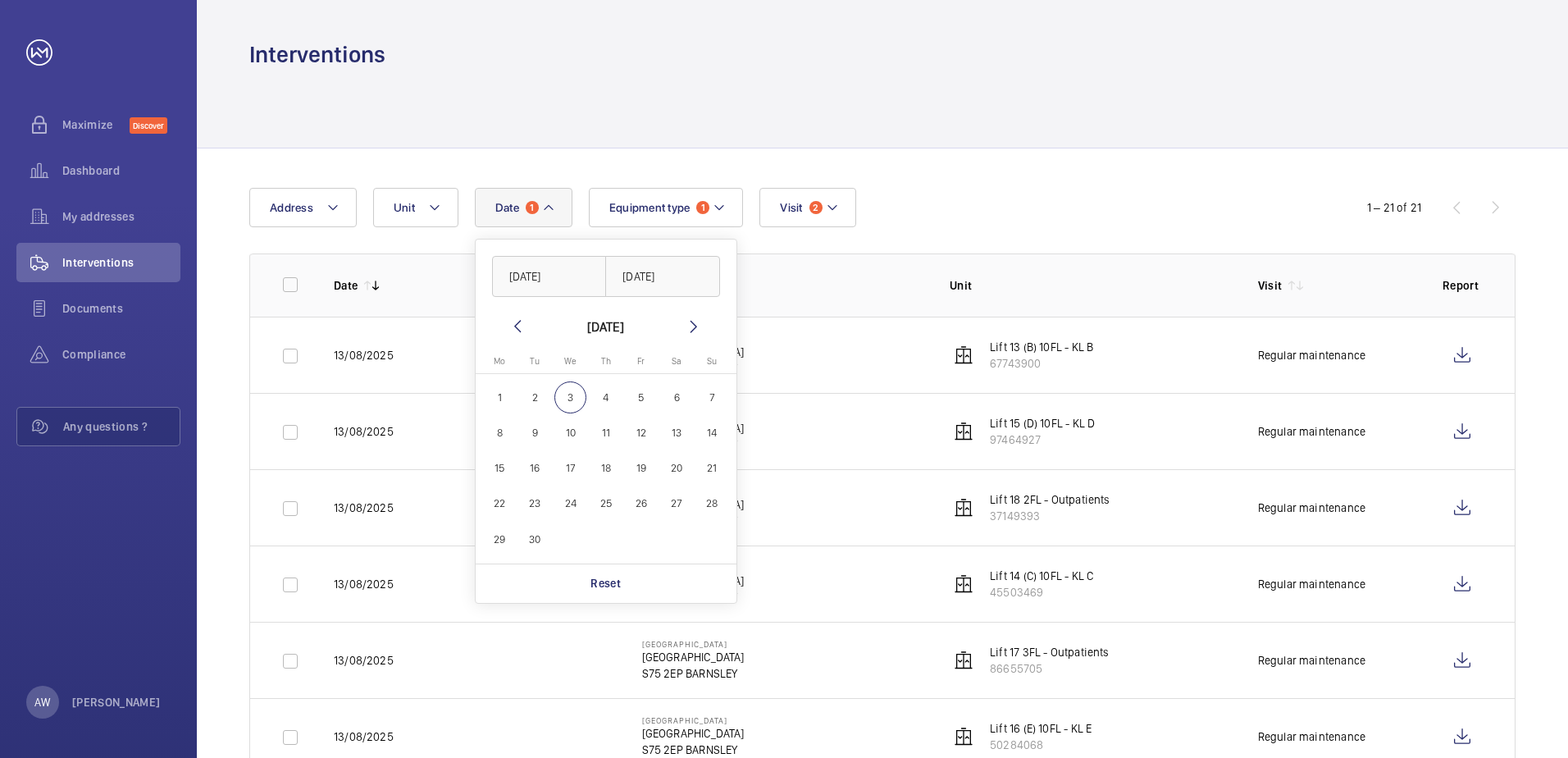
click at [519, 323] on mat-icon at bounding box center [517, 326] width 20 height 20
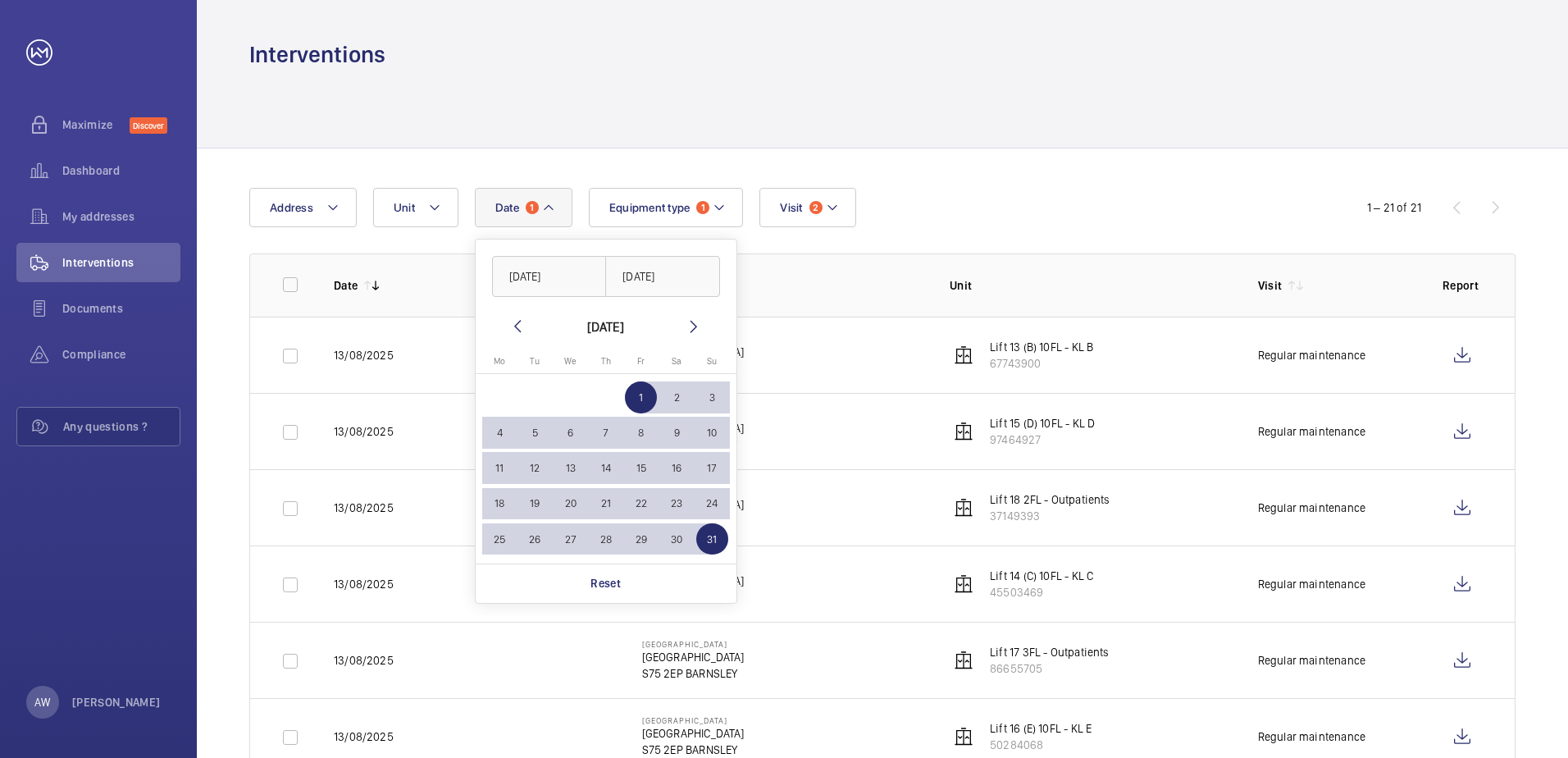
click at [793, 363] on td "Barnsley Hospital Barnsley Hospital S75 2EP BARNSLEY" at bounding box center [770, 354] width 309 height 76
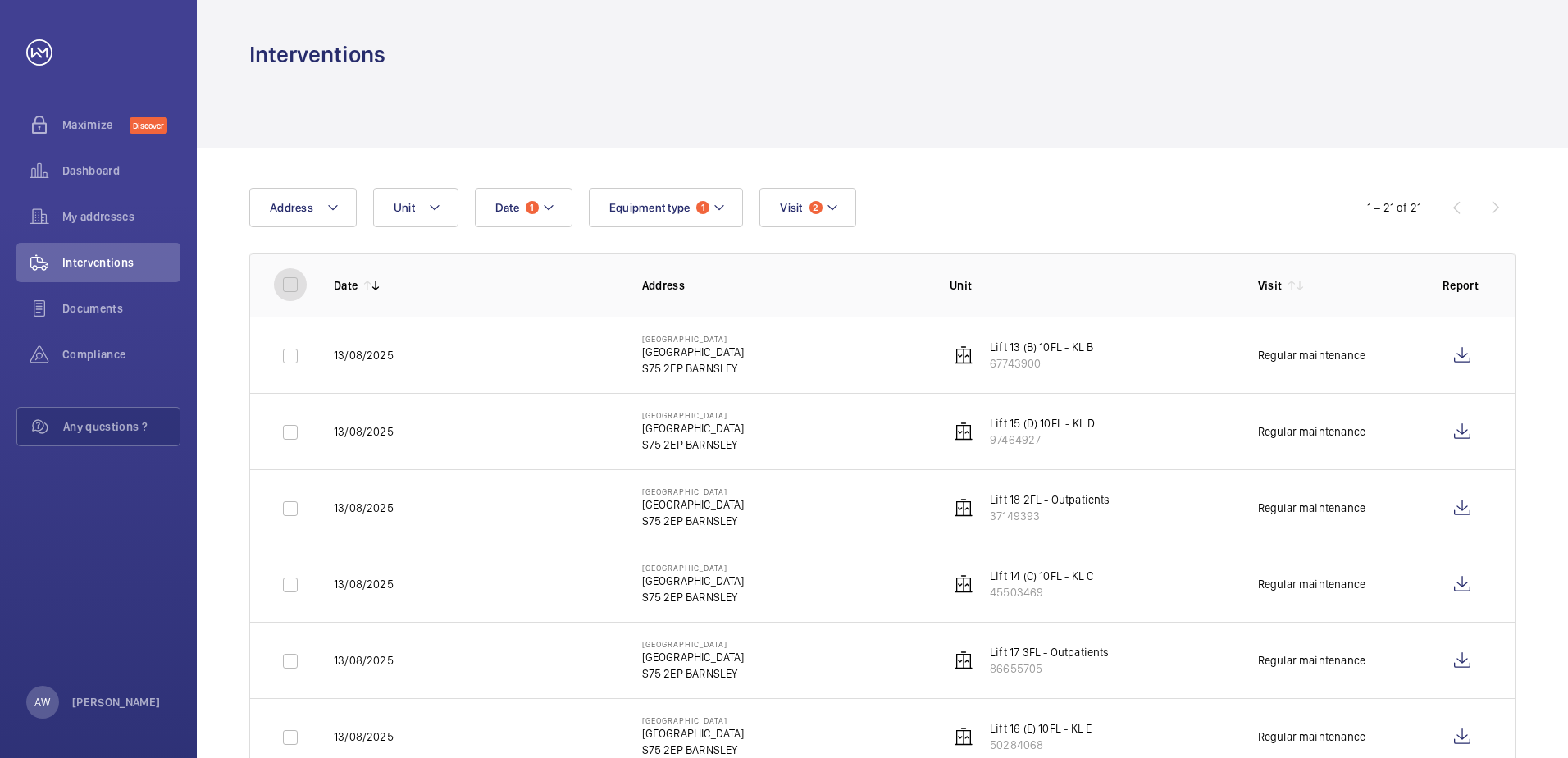
click at [289, 283] on input "checkbox" at bounding box center [290, 285] width 32 height 32
checkbox input "true"
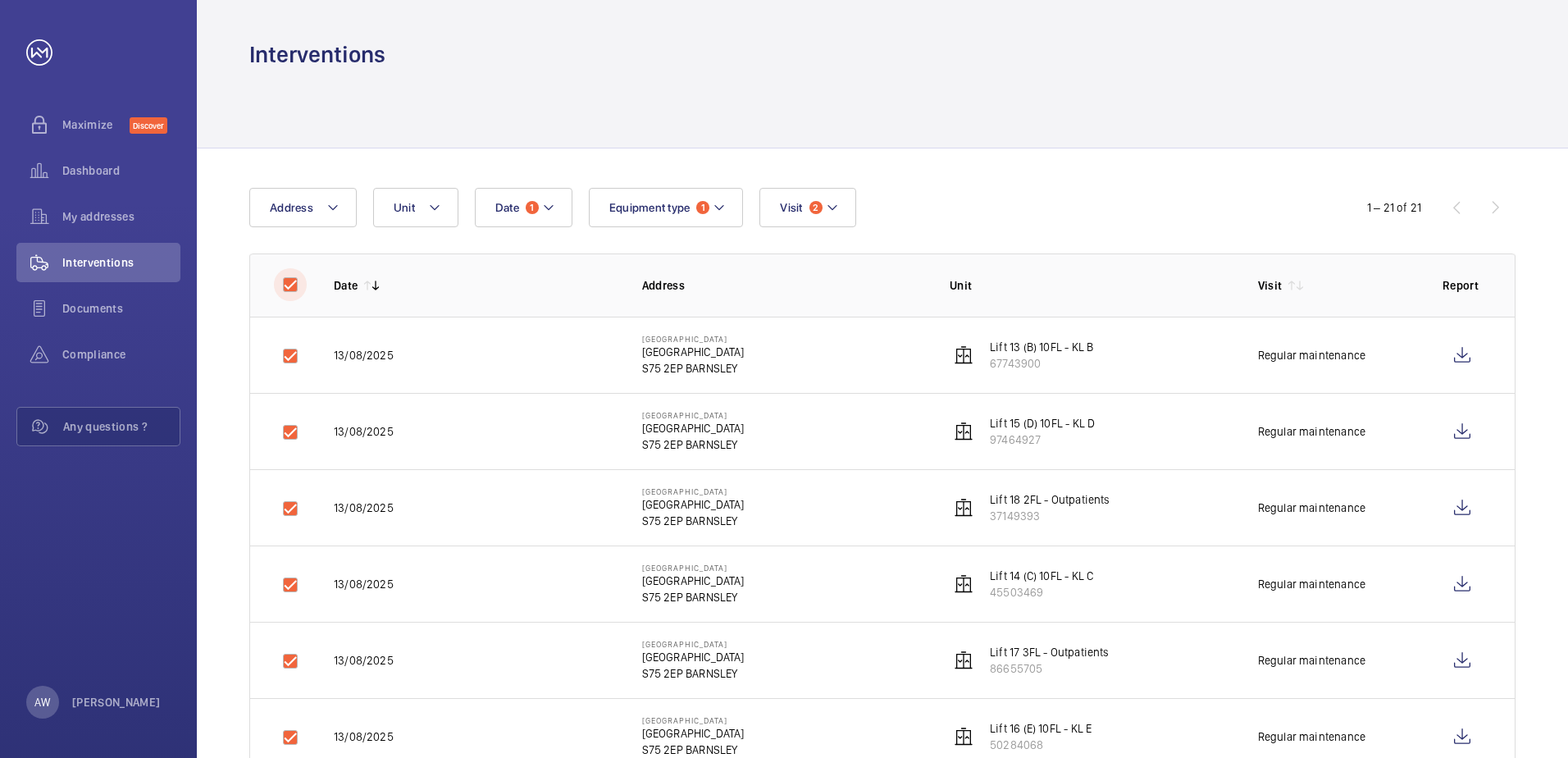
checkbox input "true"
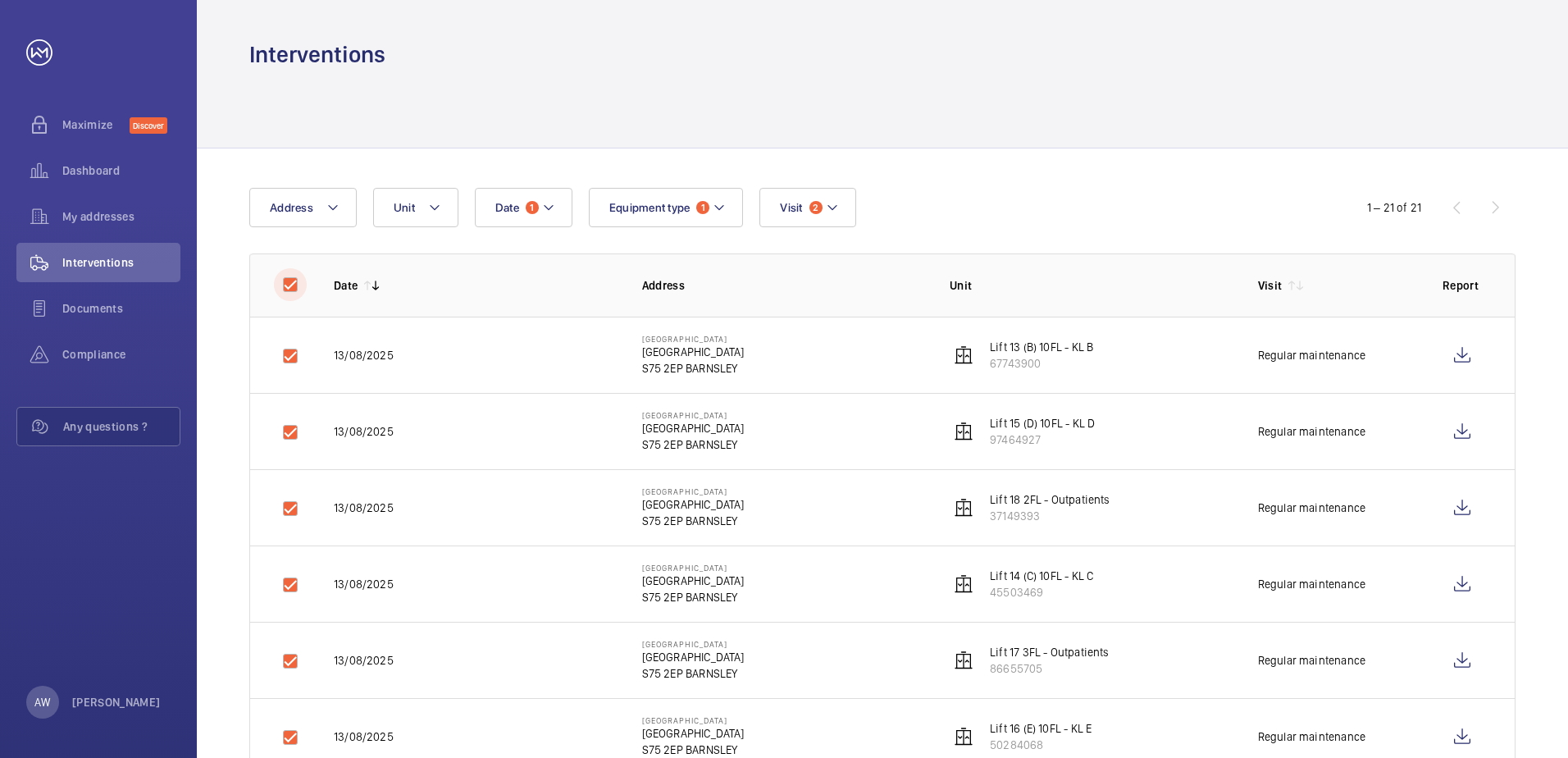
checkbox input "true"
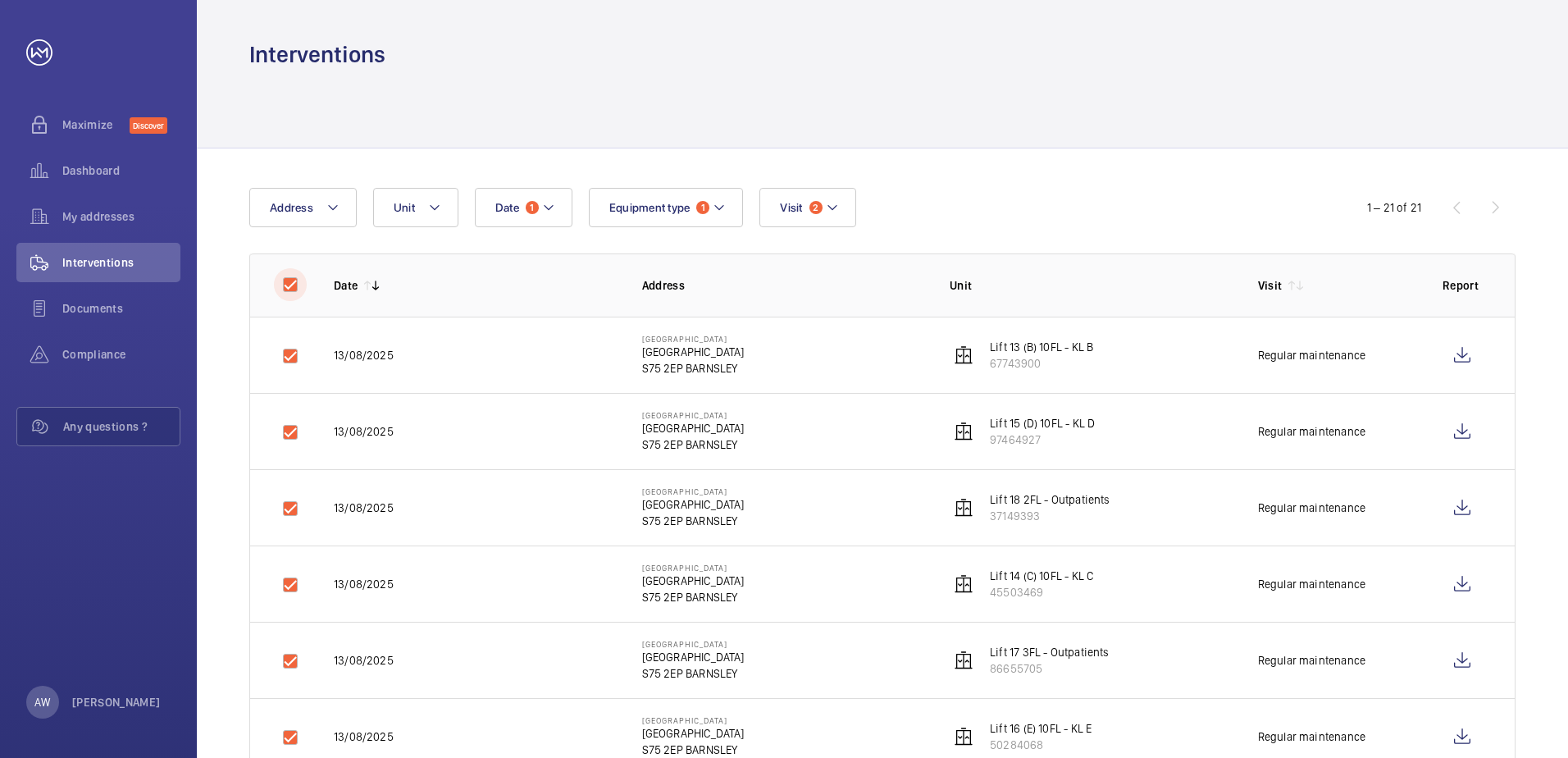
checkbox input "true"
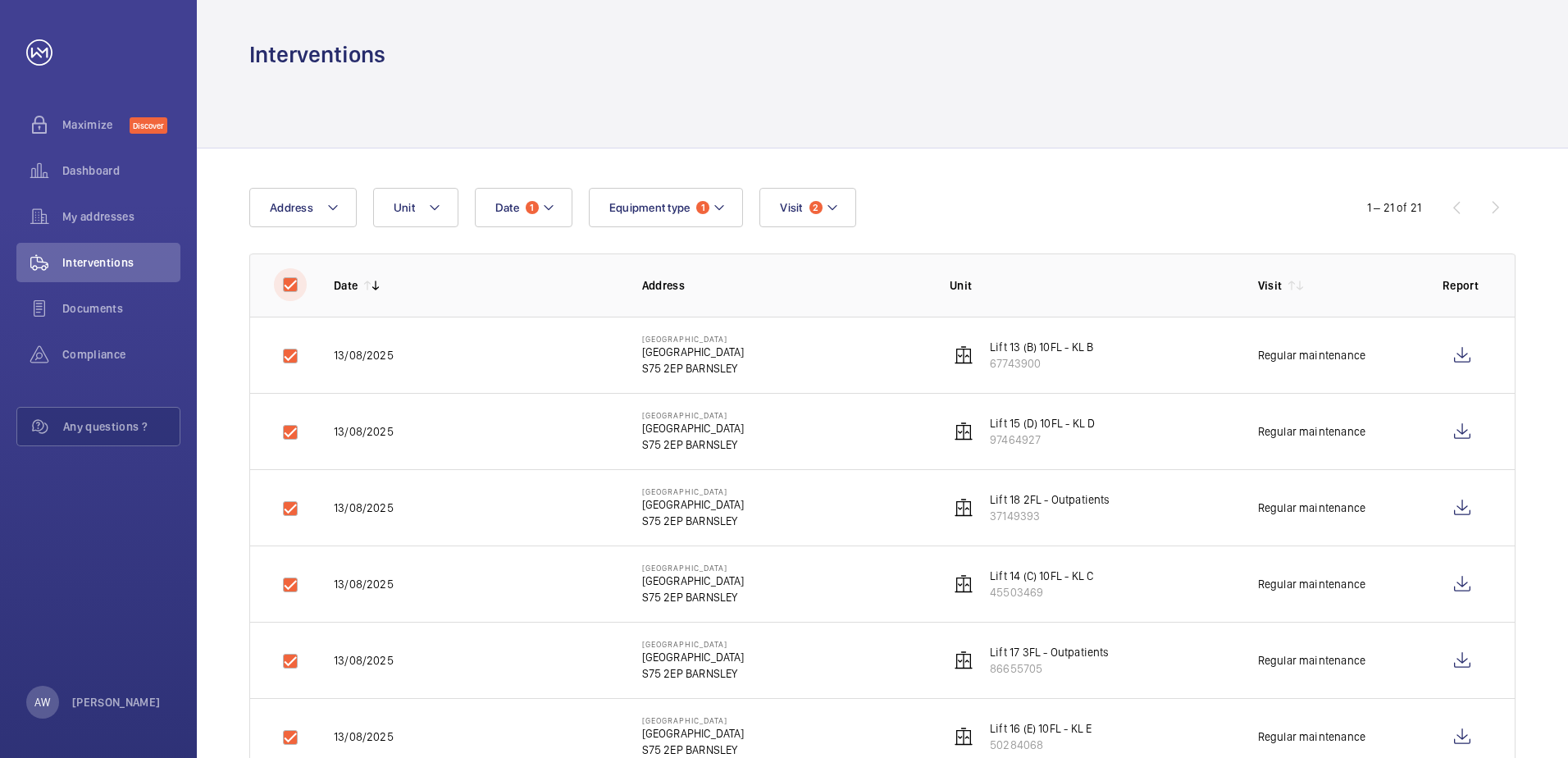
checkbox input "true"
click at [1428, 208] on button "Download 21 reports" at bounding box center [1444, 207] width 142 height 39
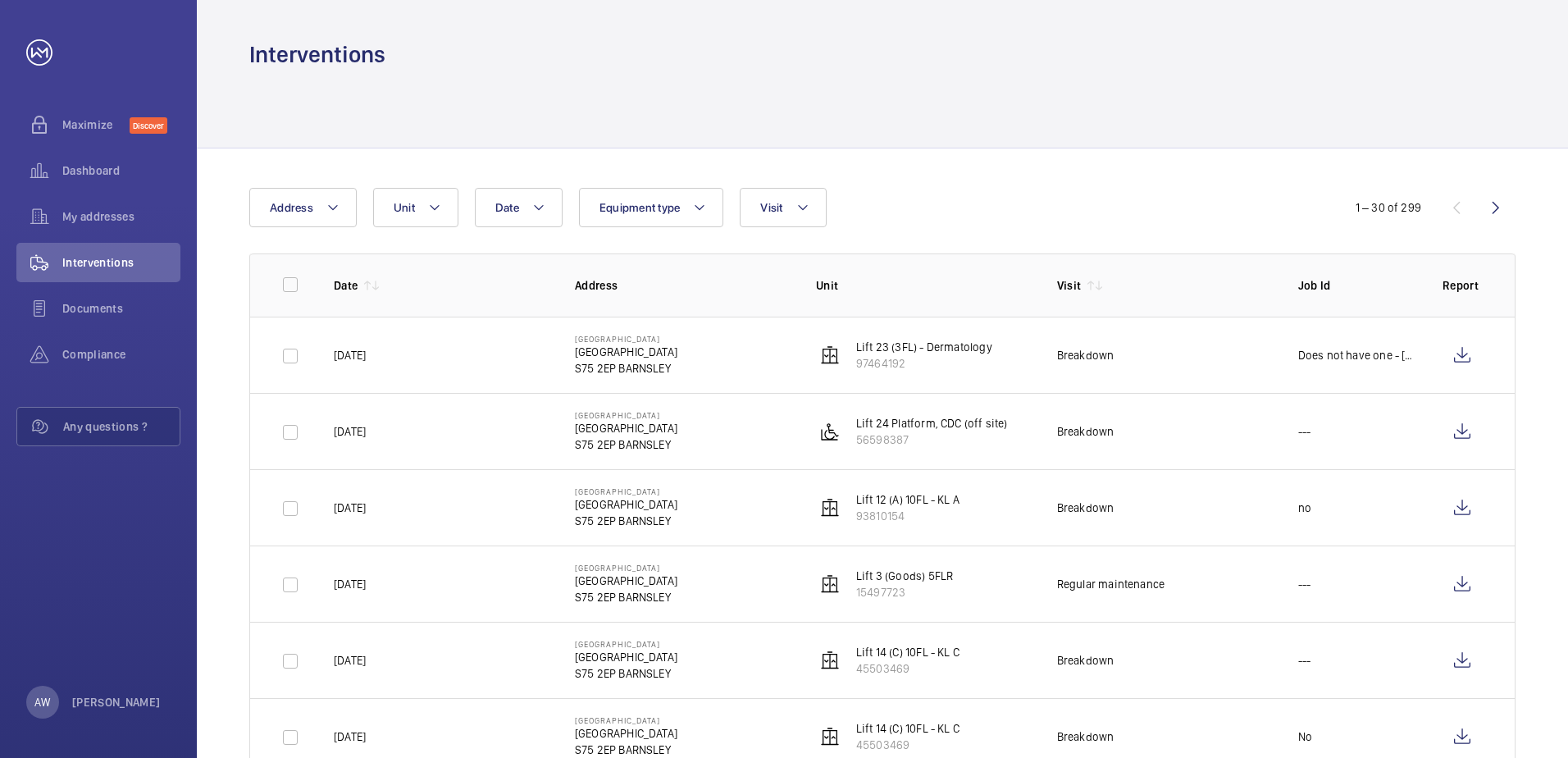
click at [928, 695] on td "Lift 14 (C) 10FL - KL C 45503469" at bounding box center [910, 659] width 241 height 76
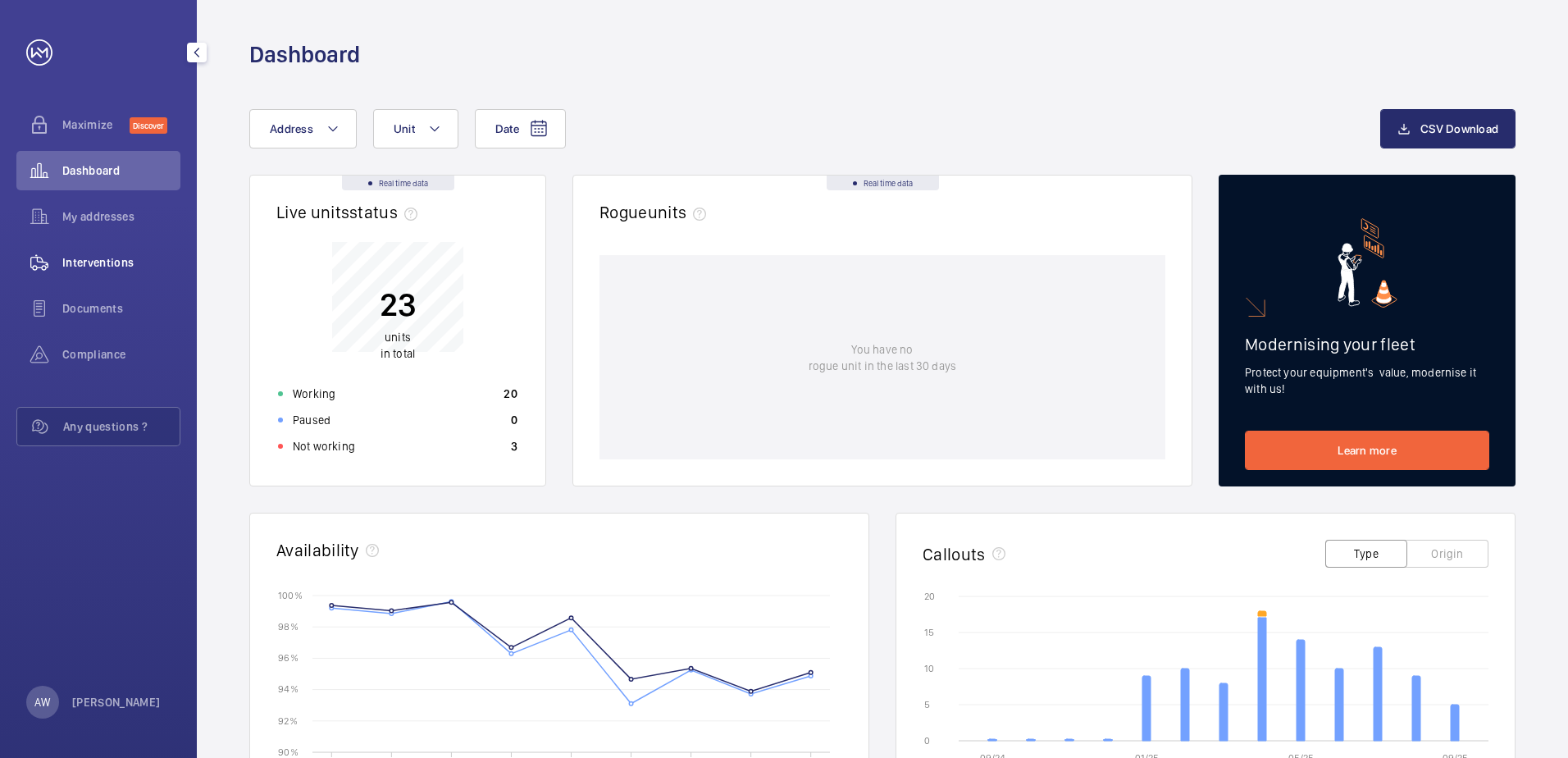
click at [103, 255] on span "Interventions" at bounding box center [121, 262] width 119 height 16
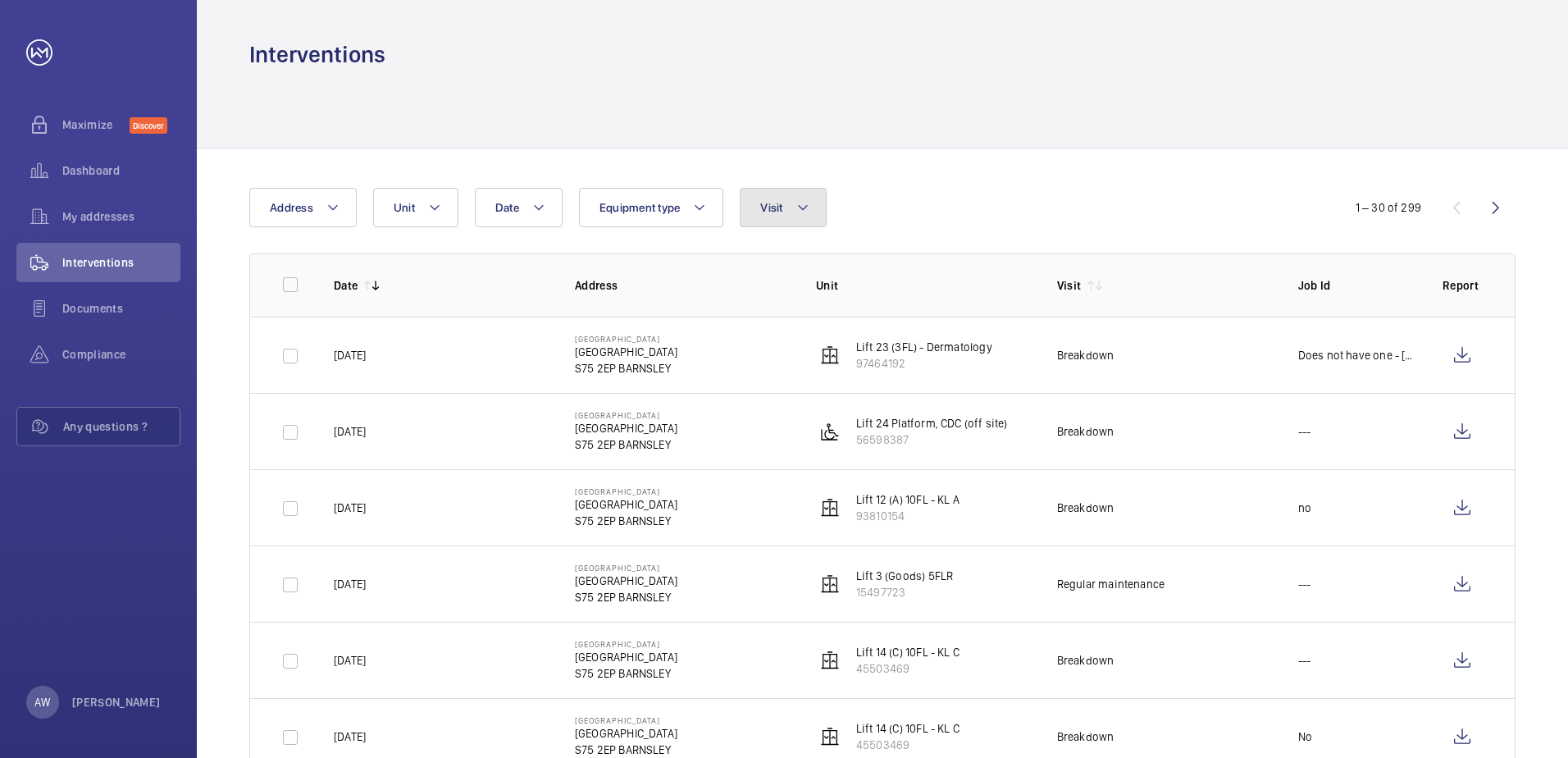
click at [798, 210] on mat-icon at bounding box center [802, 207] width 13 height 20
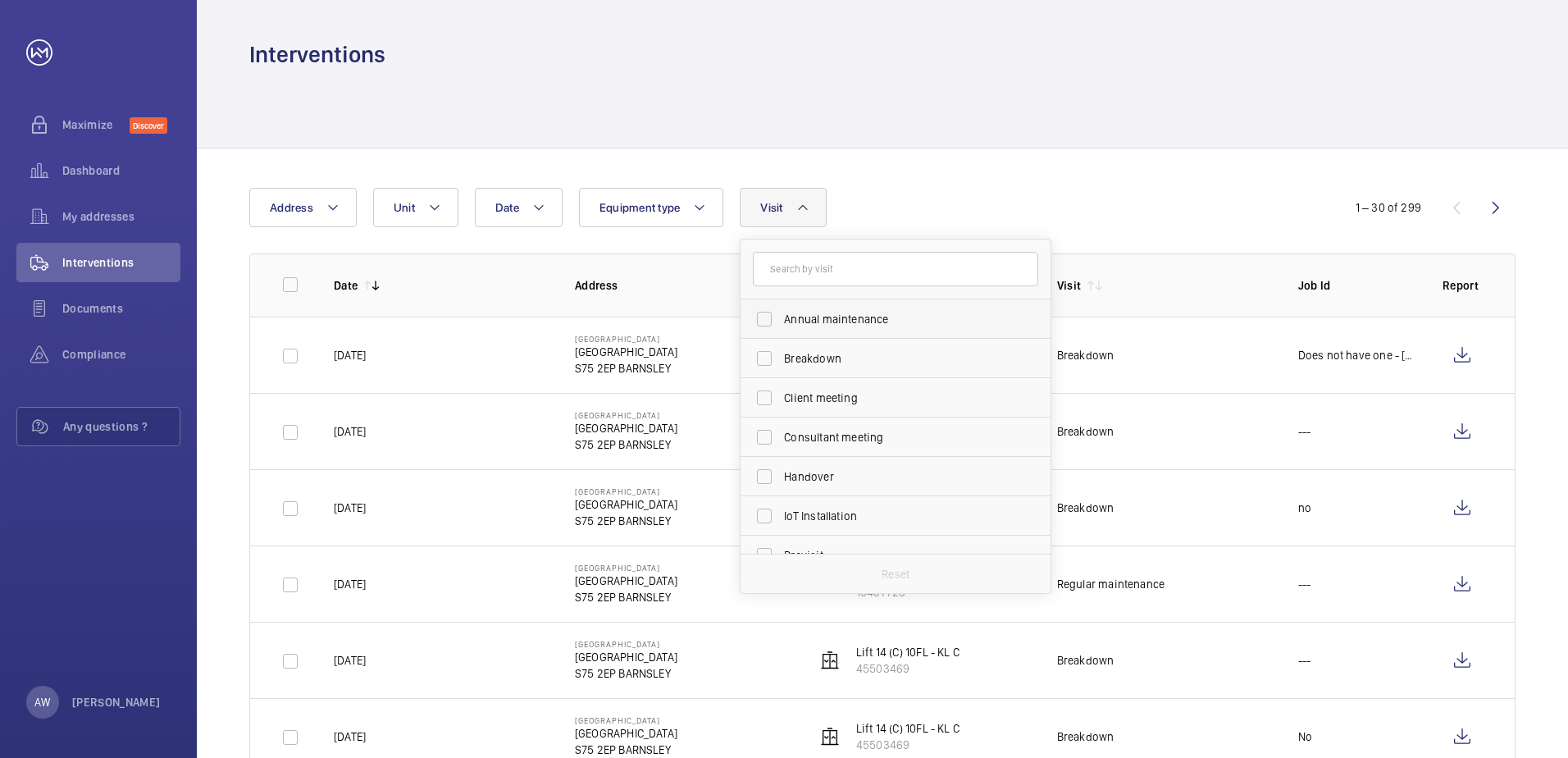
click at [852, 314] on span "Annual maintenance" at bounding box center [896, 319] width 225 height 16
click at [781, 314] on input "Annual maintenance" at bounding box center [764, 319] width 32 height 32
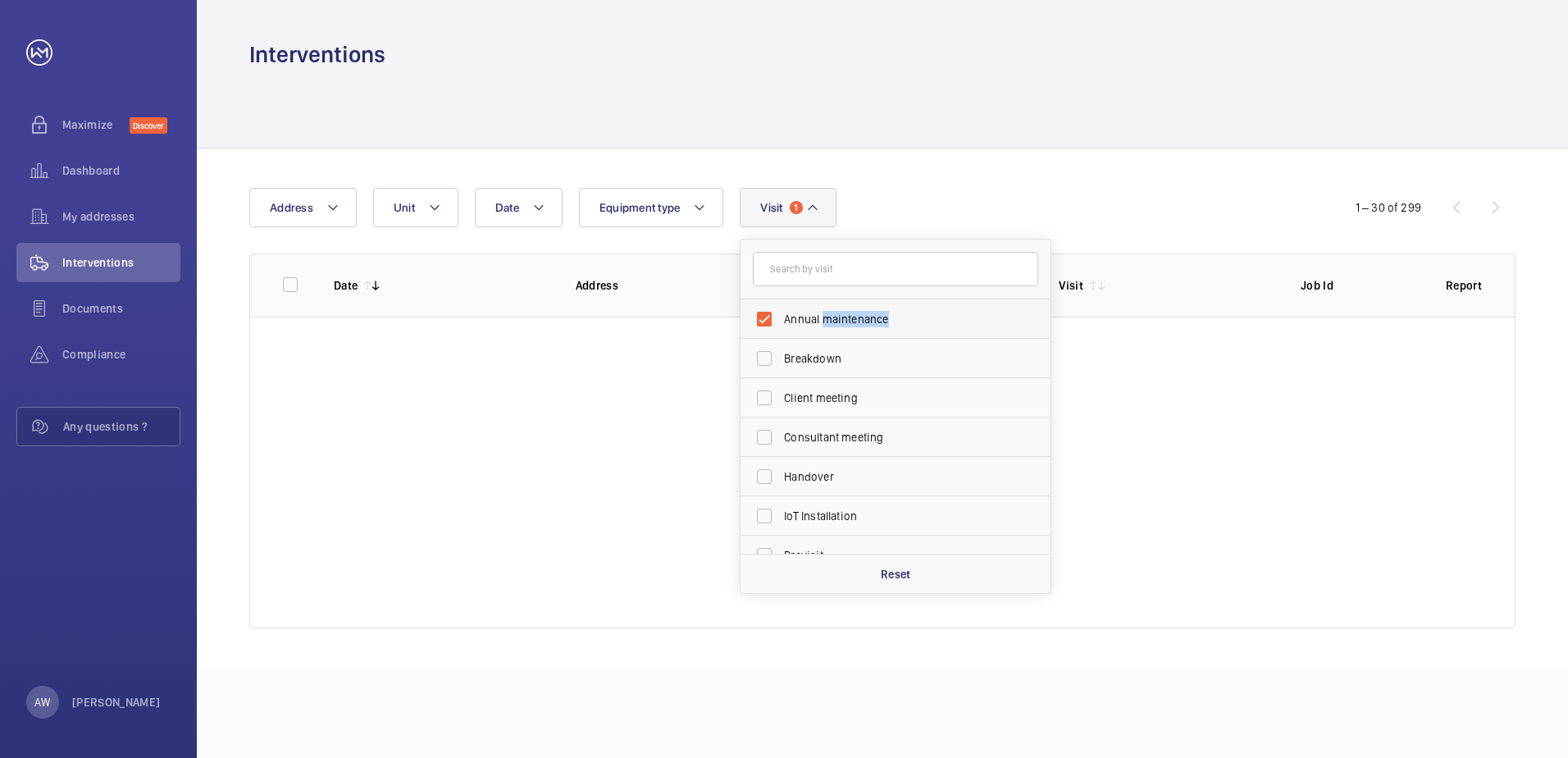
click at [852, 314] on span "Annual maintenance" at bounding box center [896, 319] width 225 height 16
click at [781, 314] on input "Annual maintenance" at bounding box center [764, 319] width 32 height 32
click at [852, 314] on span "Annual maintenance" at bounding box center [896, 319] width 225 height 16
click at [781, 314] on input "Annual maintenance" at bounding box center [764, 319] width 32 height 32
checkbox input "true"
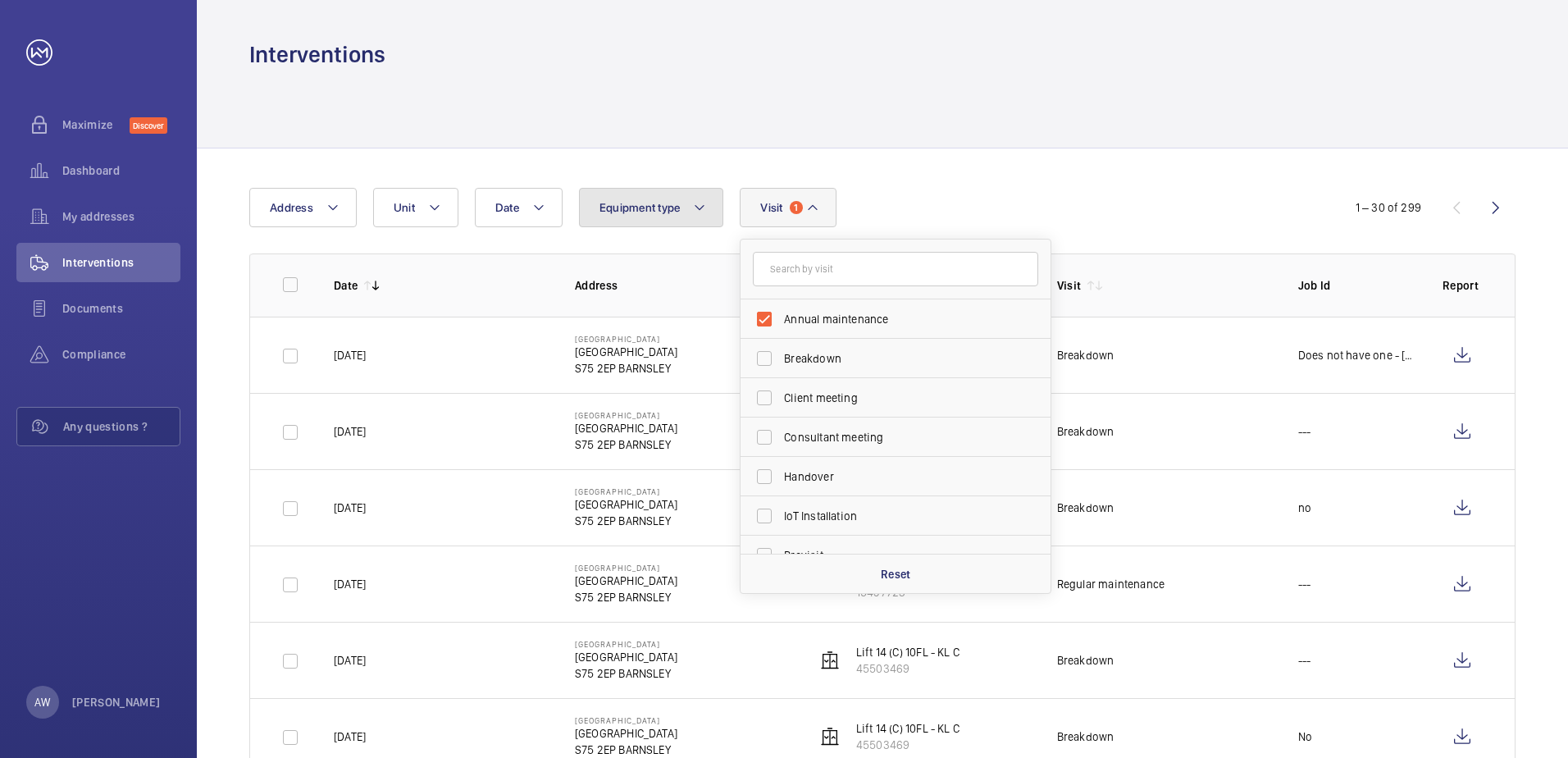
click at [690, 206] on button "Equipment type" at bounding box center [651, 207] width 145 height 39
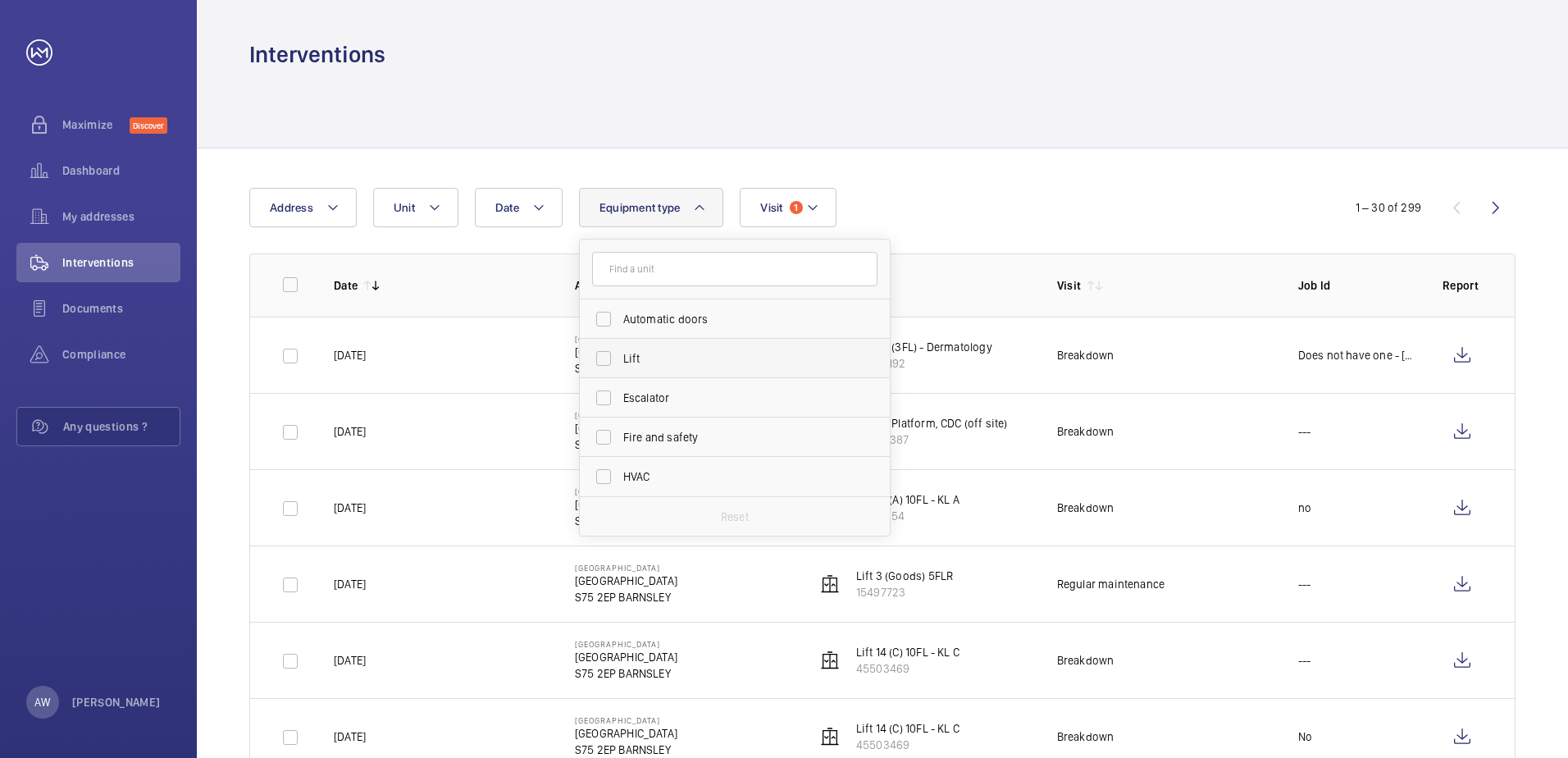
click at [681, 352] on span "Lift" at bounding box center [736, 358] width 225 height 16
click at [620, 352] on input "Lift" at bounding box center [604, 358] width 32 height 32
checkbox input "true"
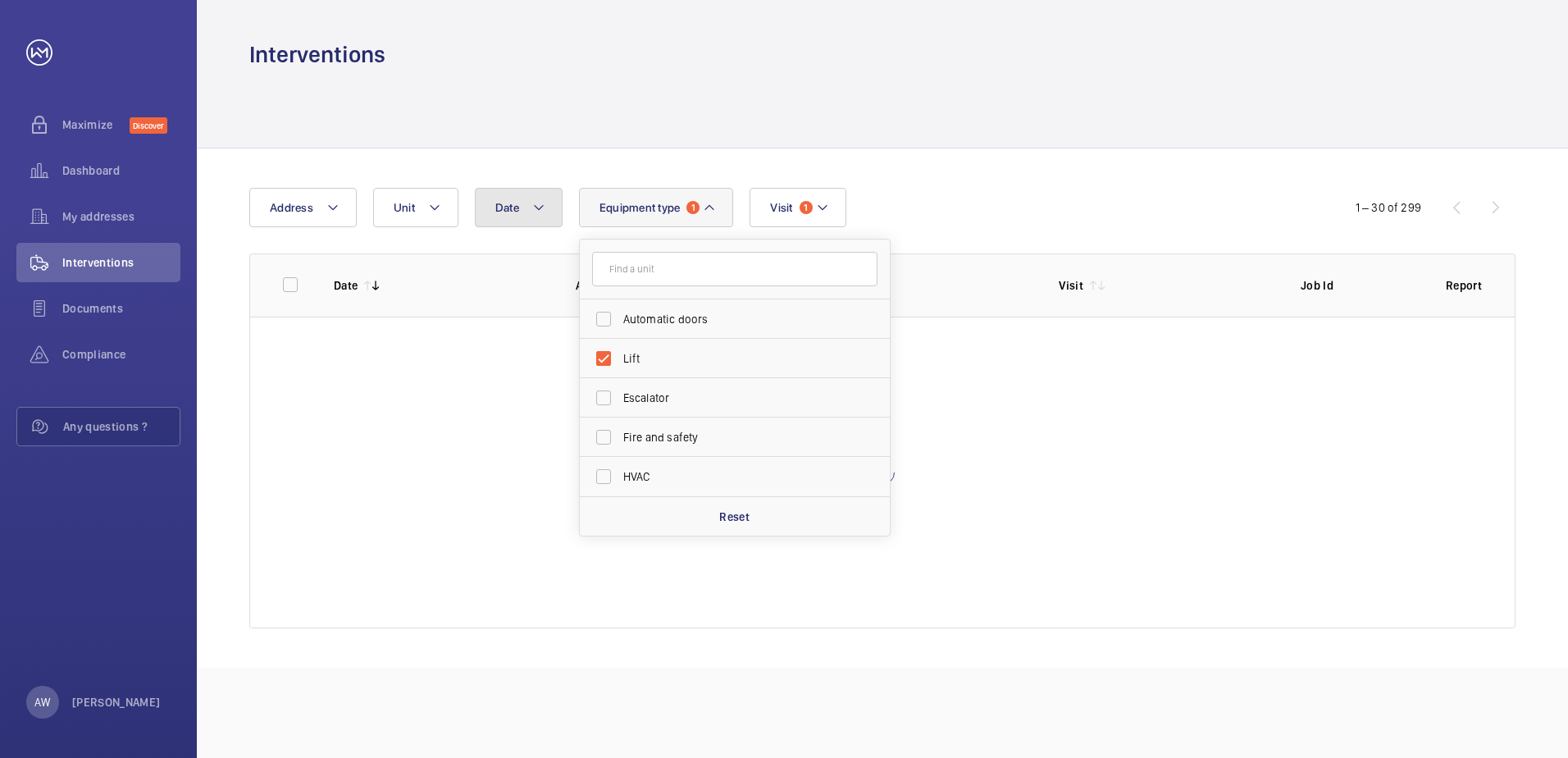
click at [546, 197] on button "Date" at bounding box center [518, 207] width 88 height 39
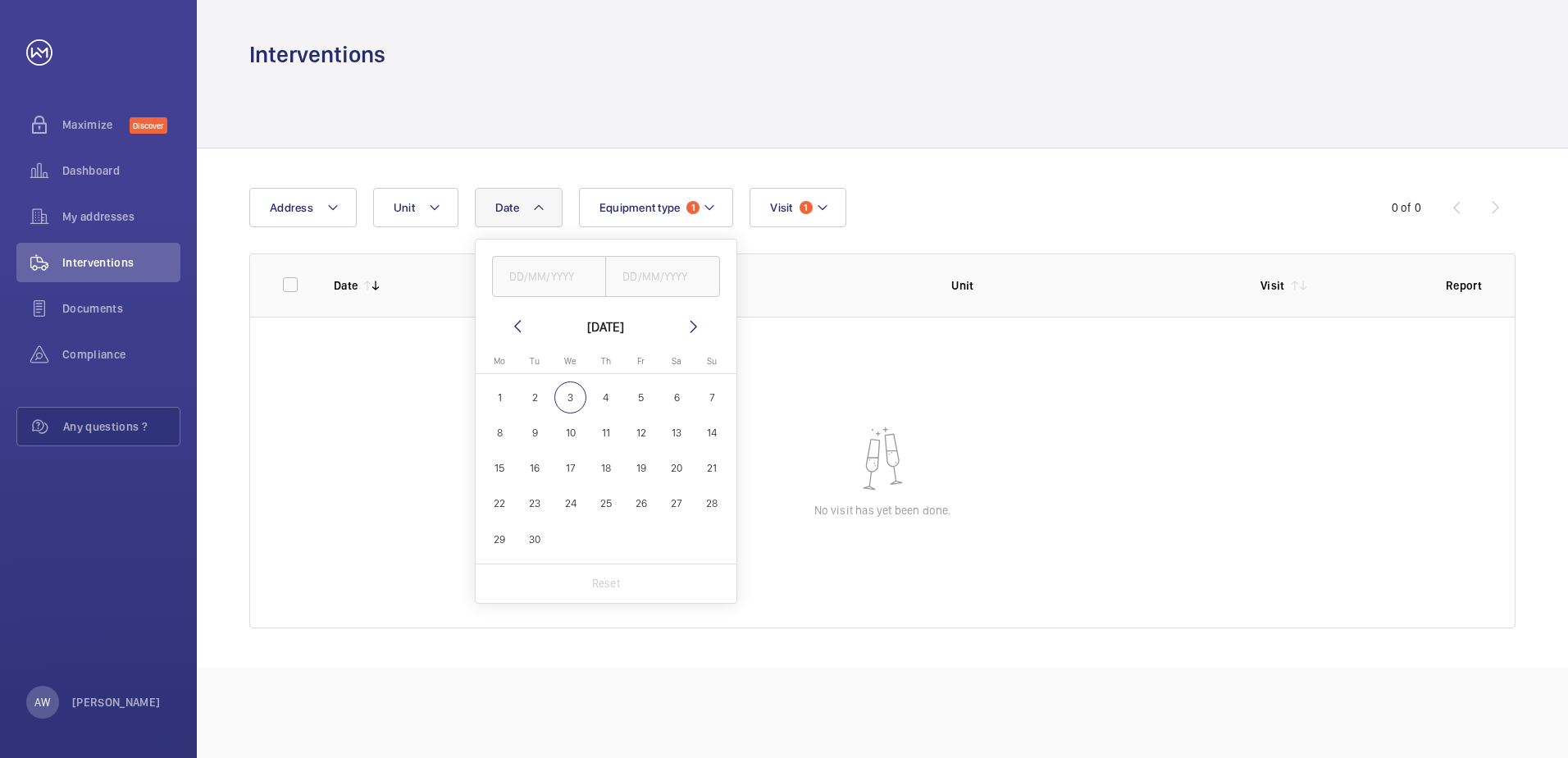
click at [512, 325] on mat-icon at bounding box center [517, 326] width 20 height 20
click at [634, 397] on span "1" at bounding box center [641, 397] width 32 height 32
type input "[DATE]"
click at [713, 541] on span "31" at bounding box center [713, 540] width 32 height 32
type input "[DATE]"
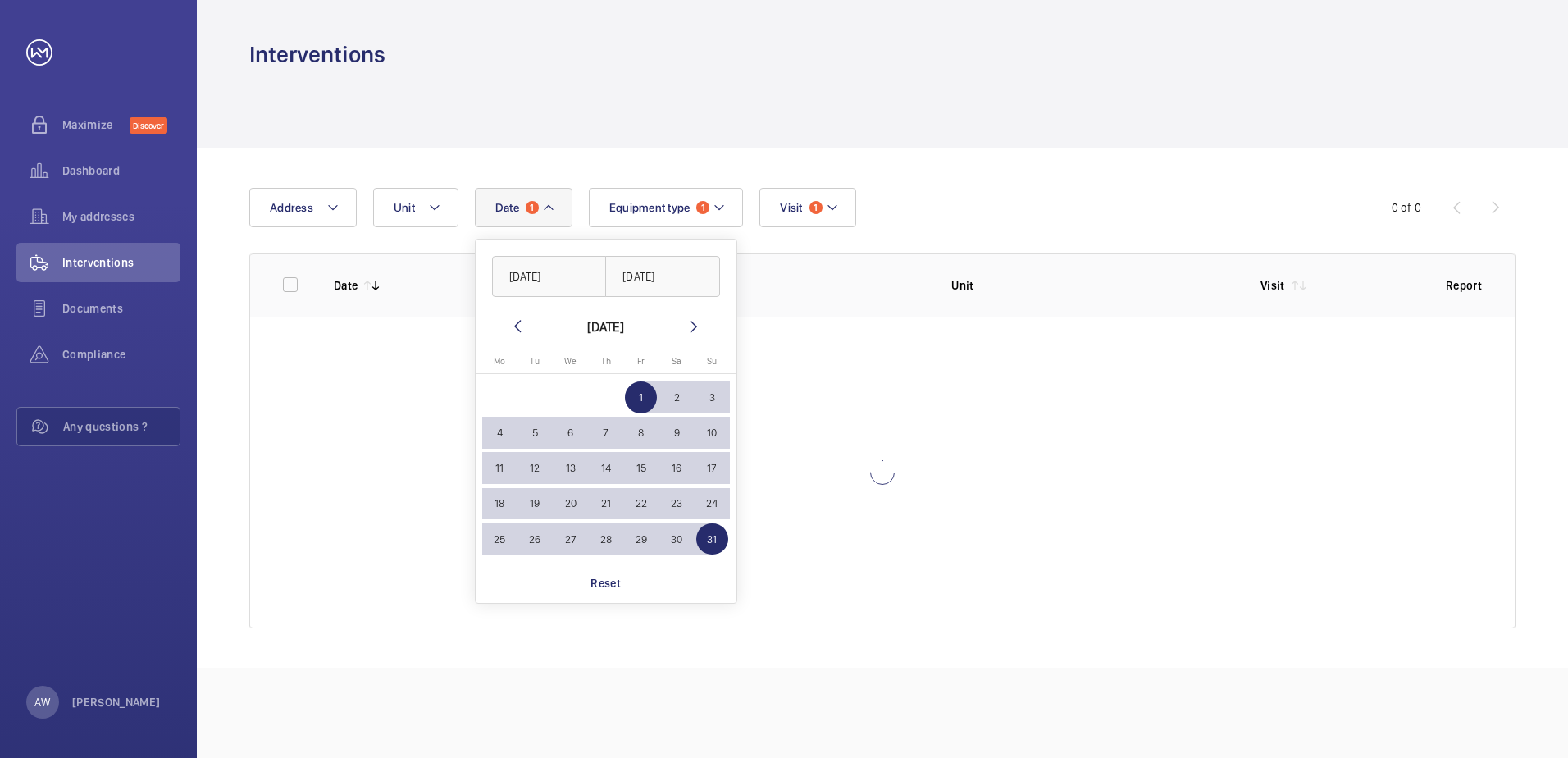
click at [856, 134] on div at bounding box center [882, 108] width 1266 height 78
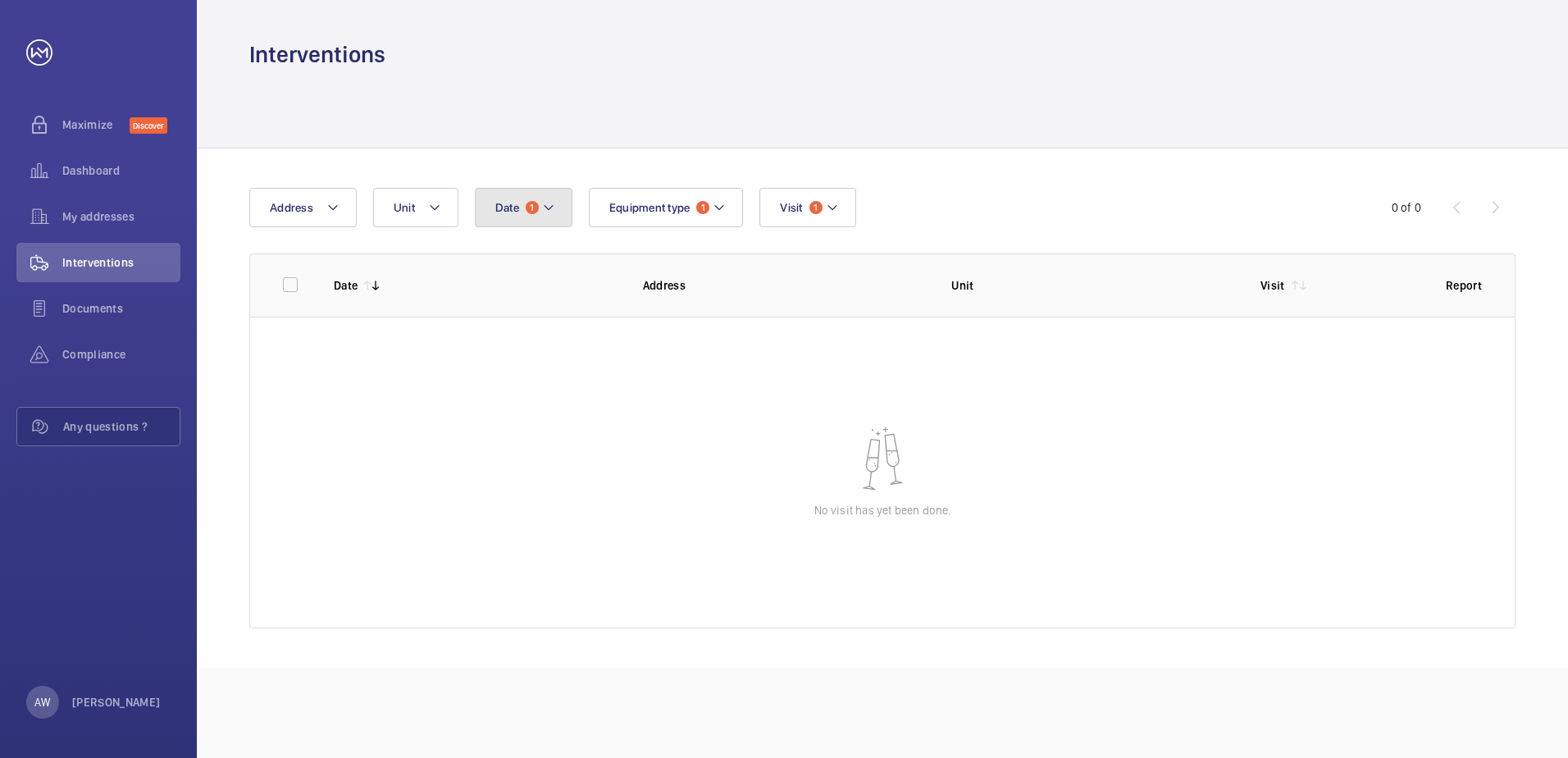
click at [549, 213] on mat-icon at bounding box center [548, 207] width 13 height 20
click at [514, 325] on mat-icon at bounding box center [517, 326] width 20 height 20
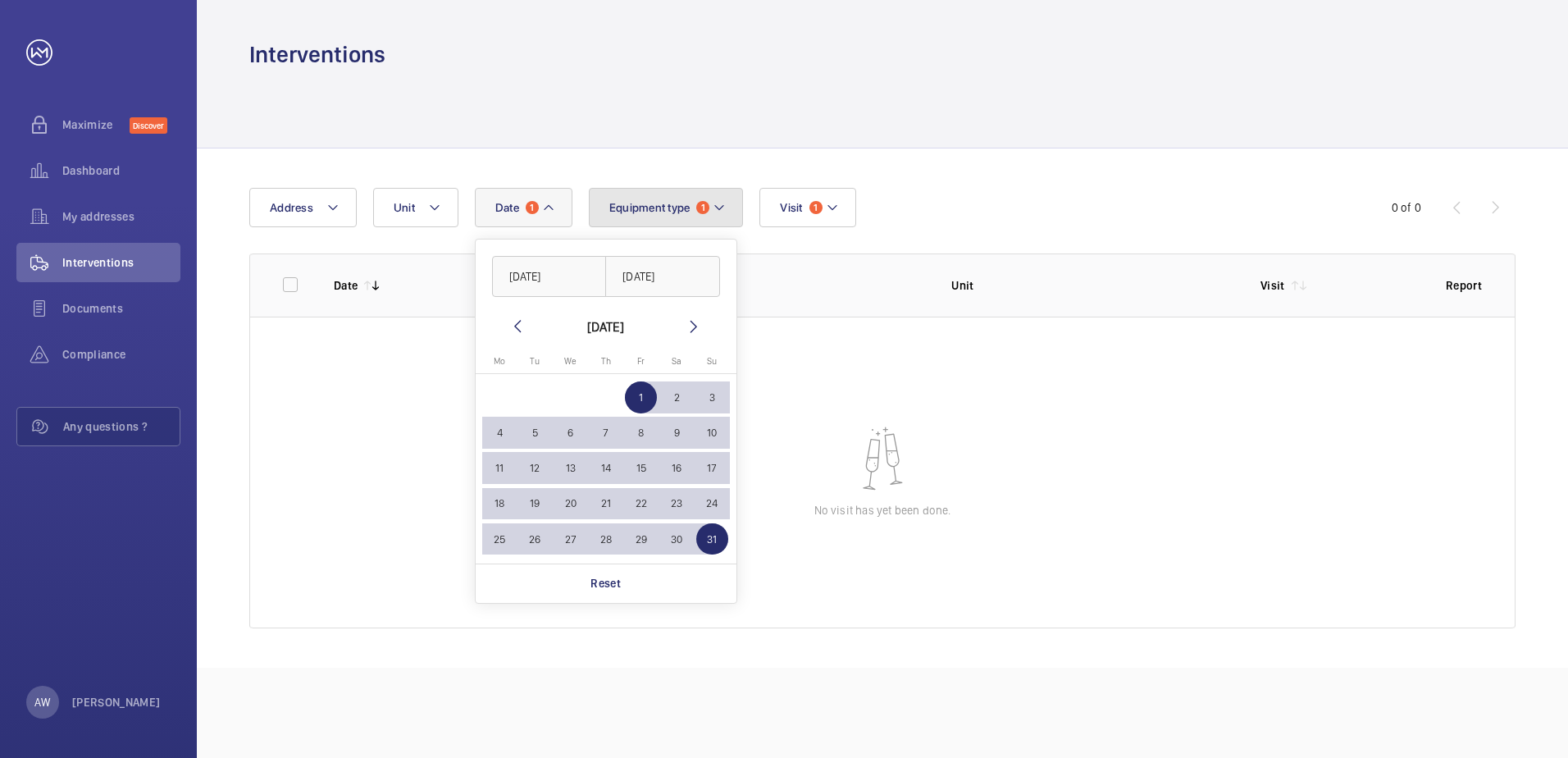
click at [720, 211] on mat-icon at bounding box center [719, 207] width 13 height 20
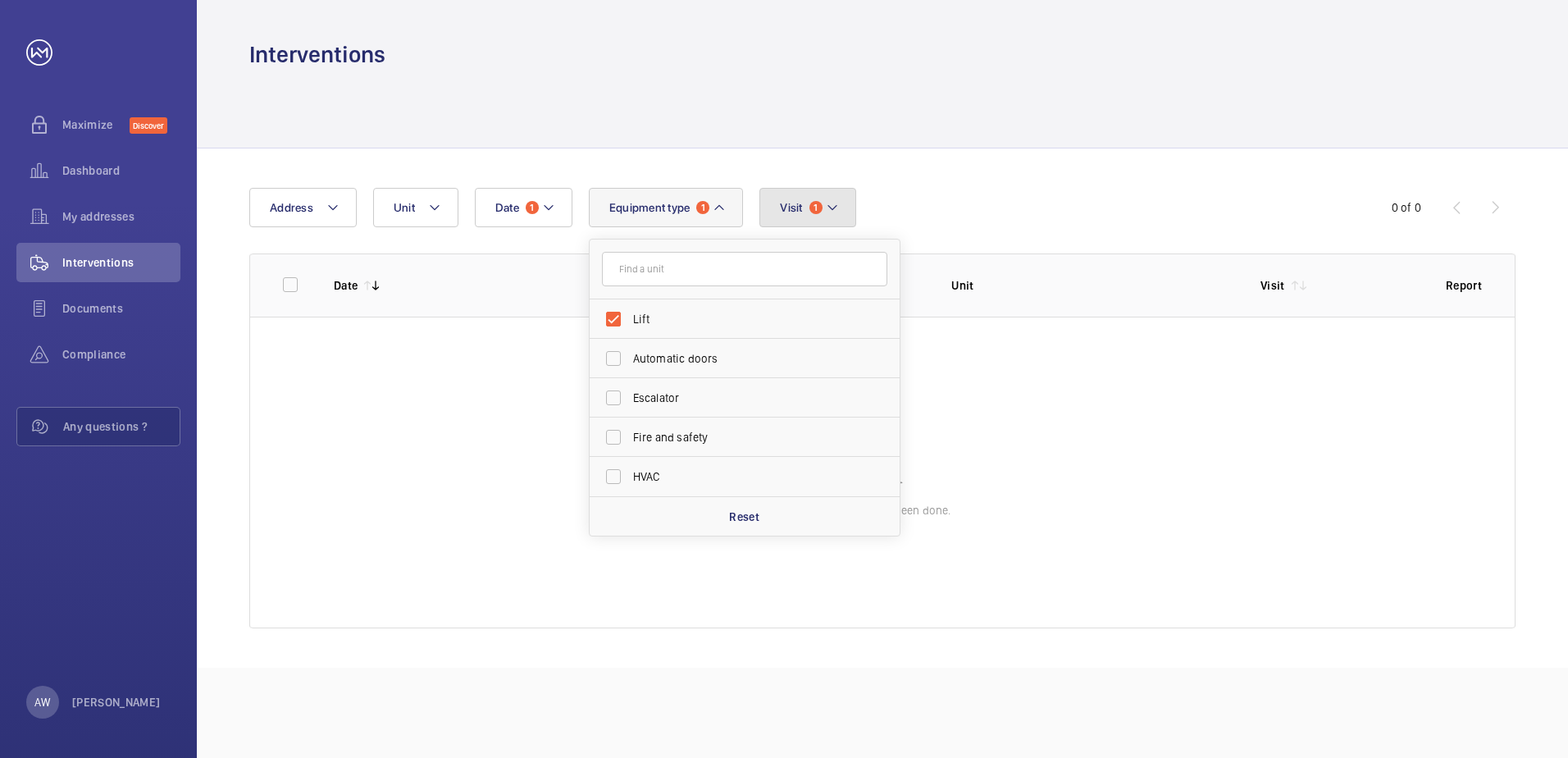
click at [836, 198] on mat-icon at bounding box center [832, 207] width 13 height 20
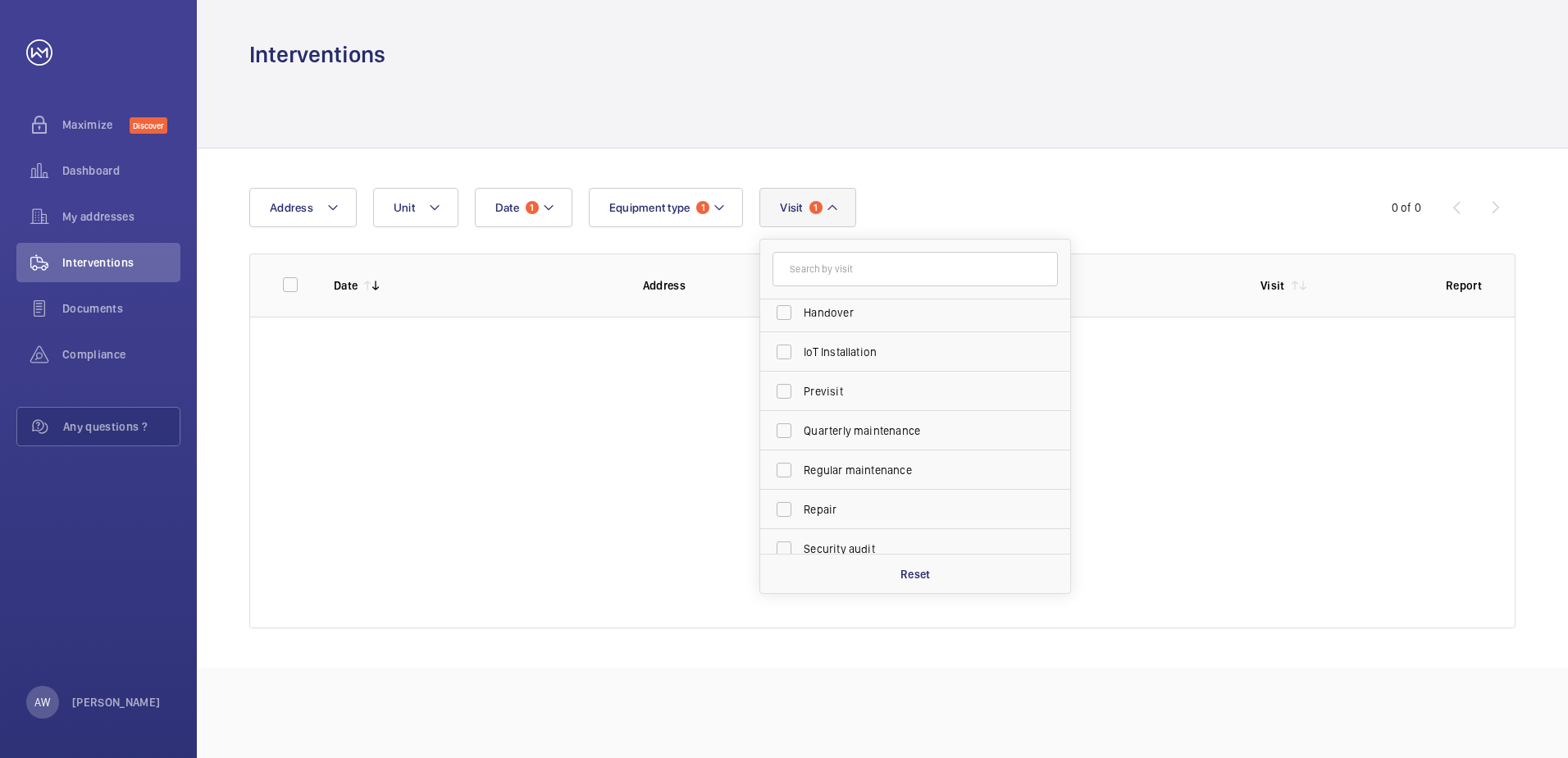
scroll to position [246, 0]
click at [863, 385] on span "Regular maintenance" at bounding box center [917, 387] width 225 height 16
click at [801, 385] on input "Regular maintenance" at bounding box center [784, 388] width 32 height 32
checkbox input "true"
click at [951, 195] on div "Date 1 Address Unit Equipment type 1 Visit 2 Annual maintenance Breakdown Clien…" at bounding box center [784, 207] width 1069 height 39
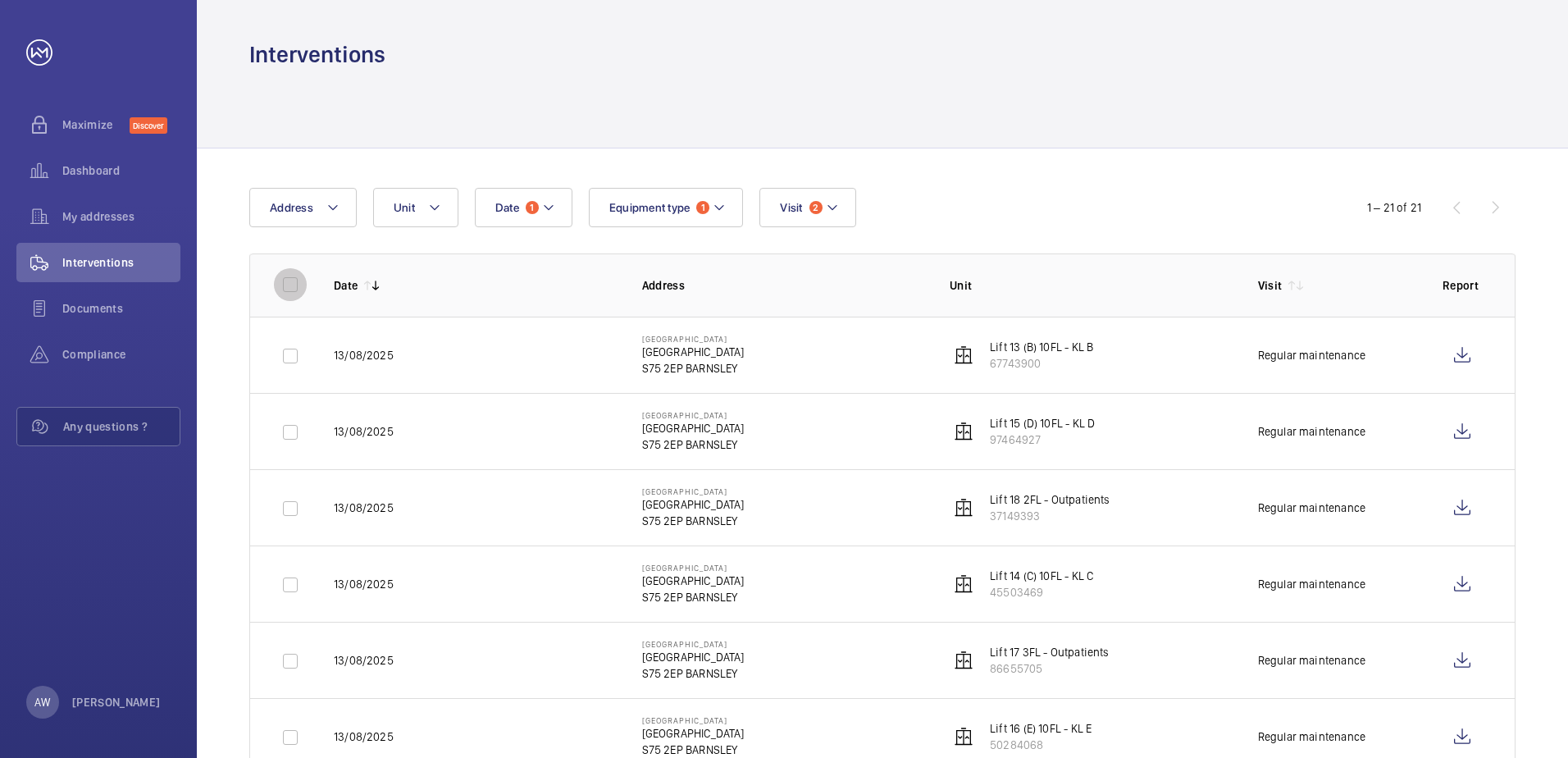
click at [283, 278] on input "checkbox" at bounding box center [290, 285] width 32 height 32
checkbox input "true"
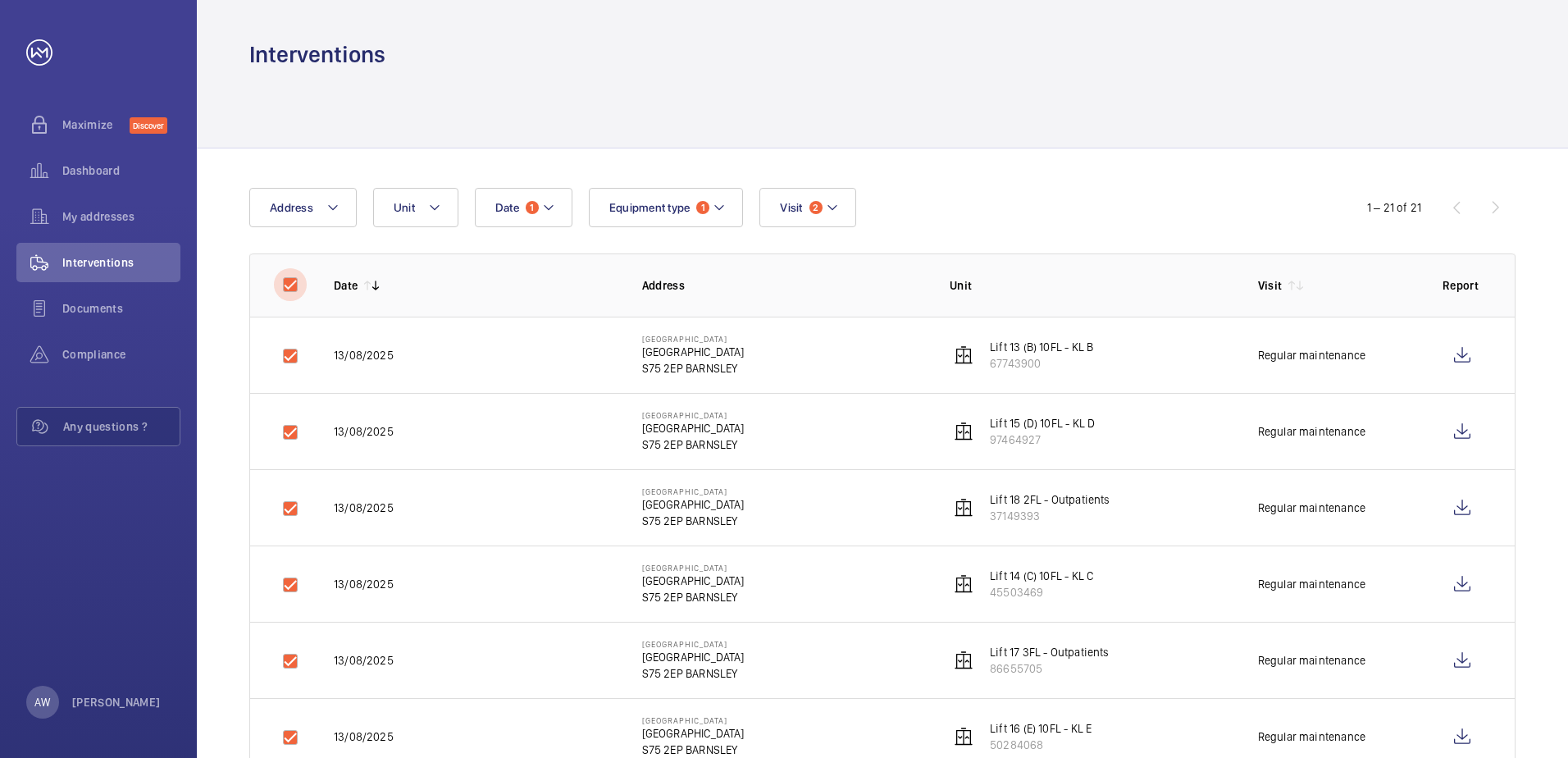
checkbox input "true"
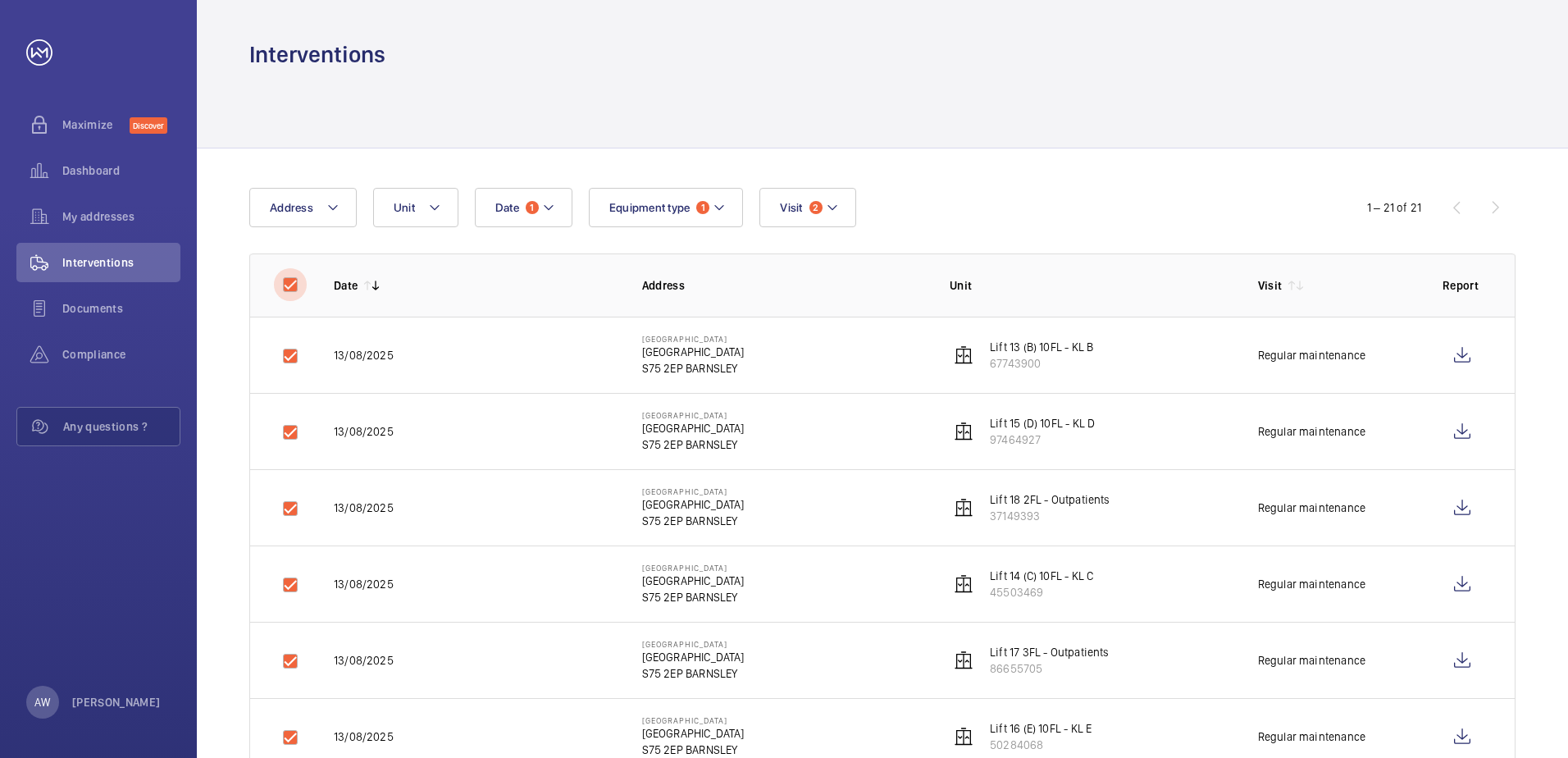
checkbox input "true"
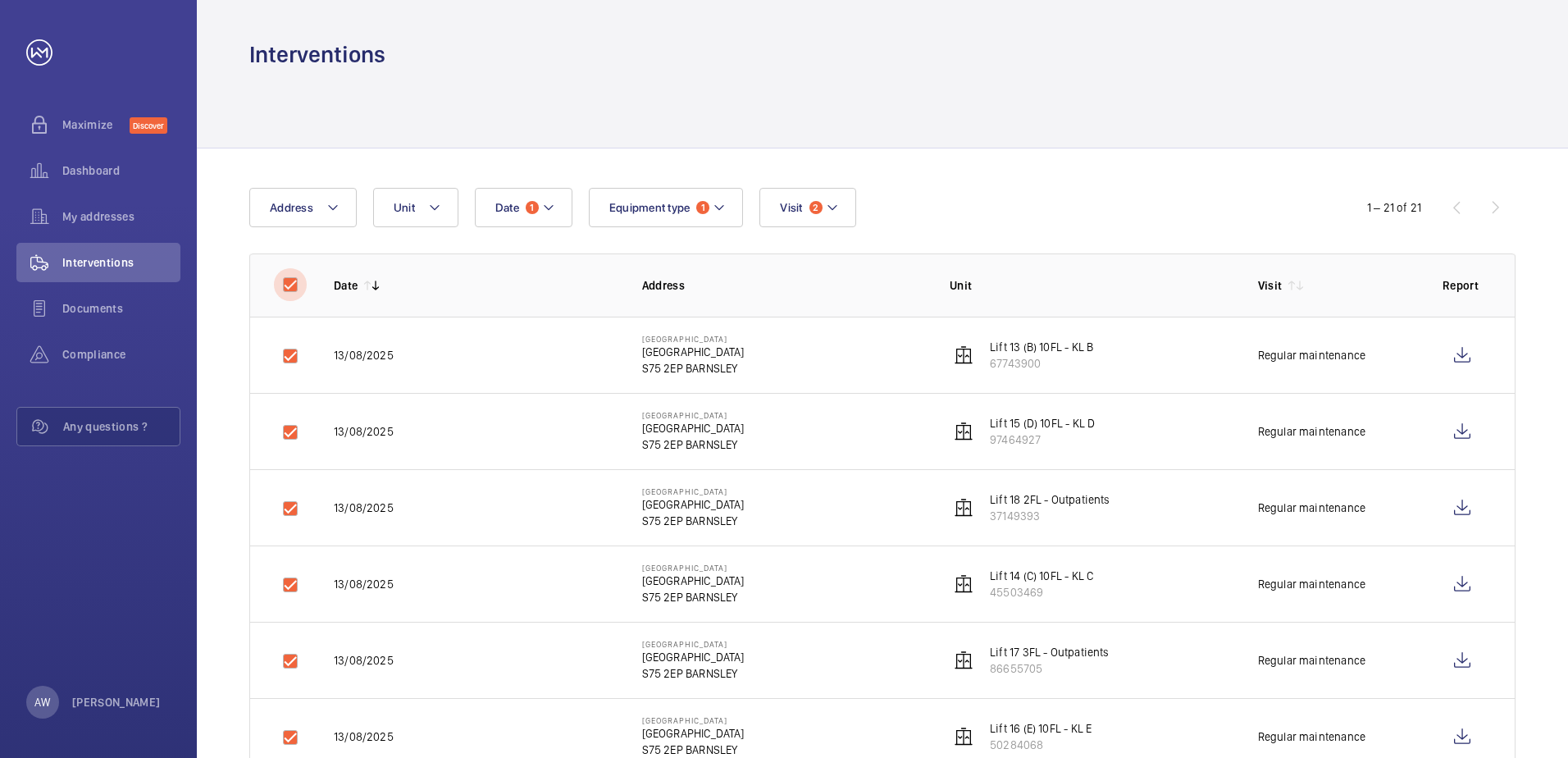
checkbox input "true"
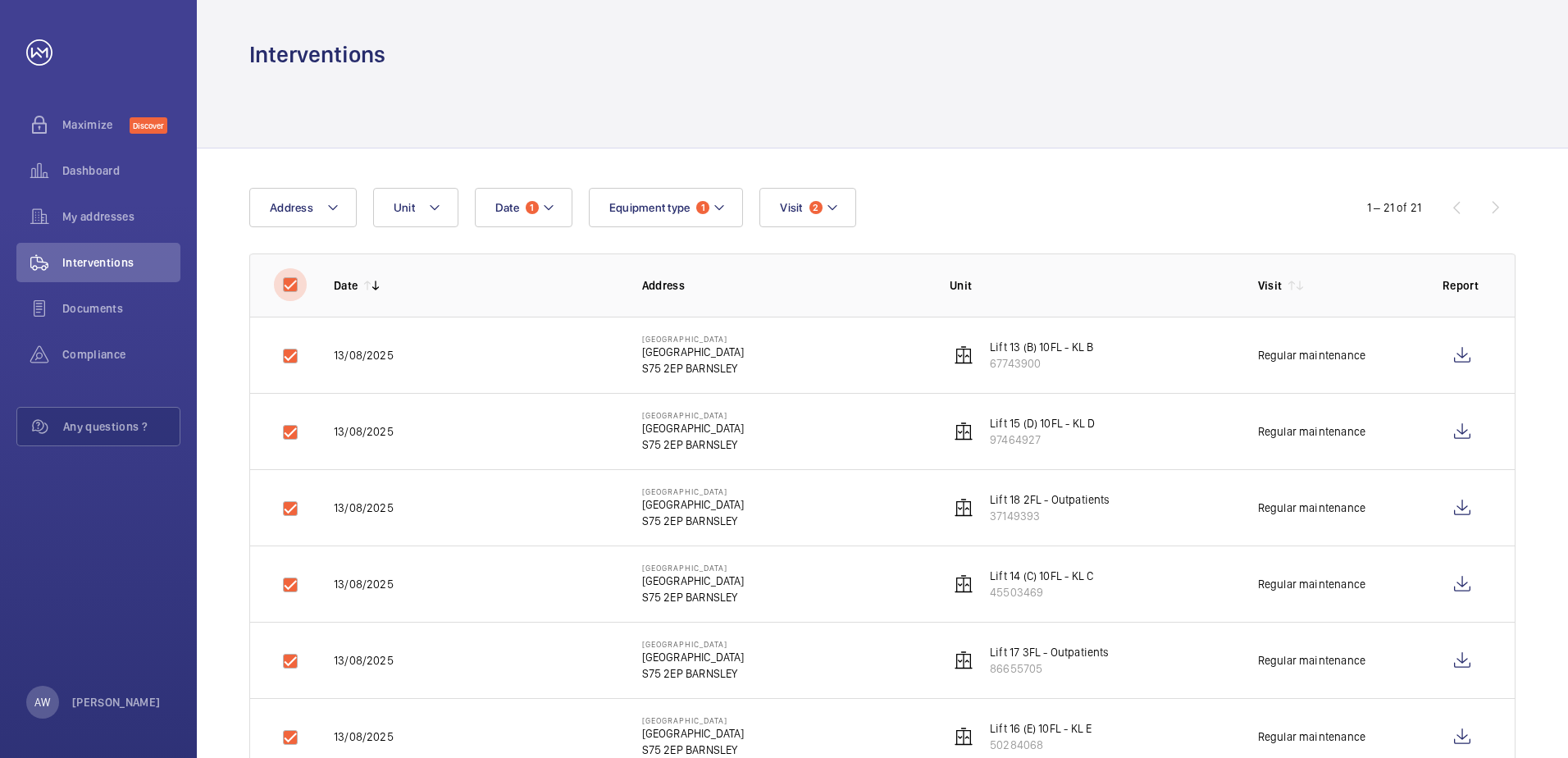
checkbox input "true"
click at [1424, 206] on button "Download 21 reports" at bounding box center [1444, 207] width 142 height 39
